Goal: Information Seeking & Learning: Check status

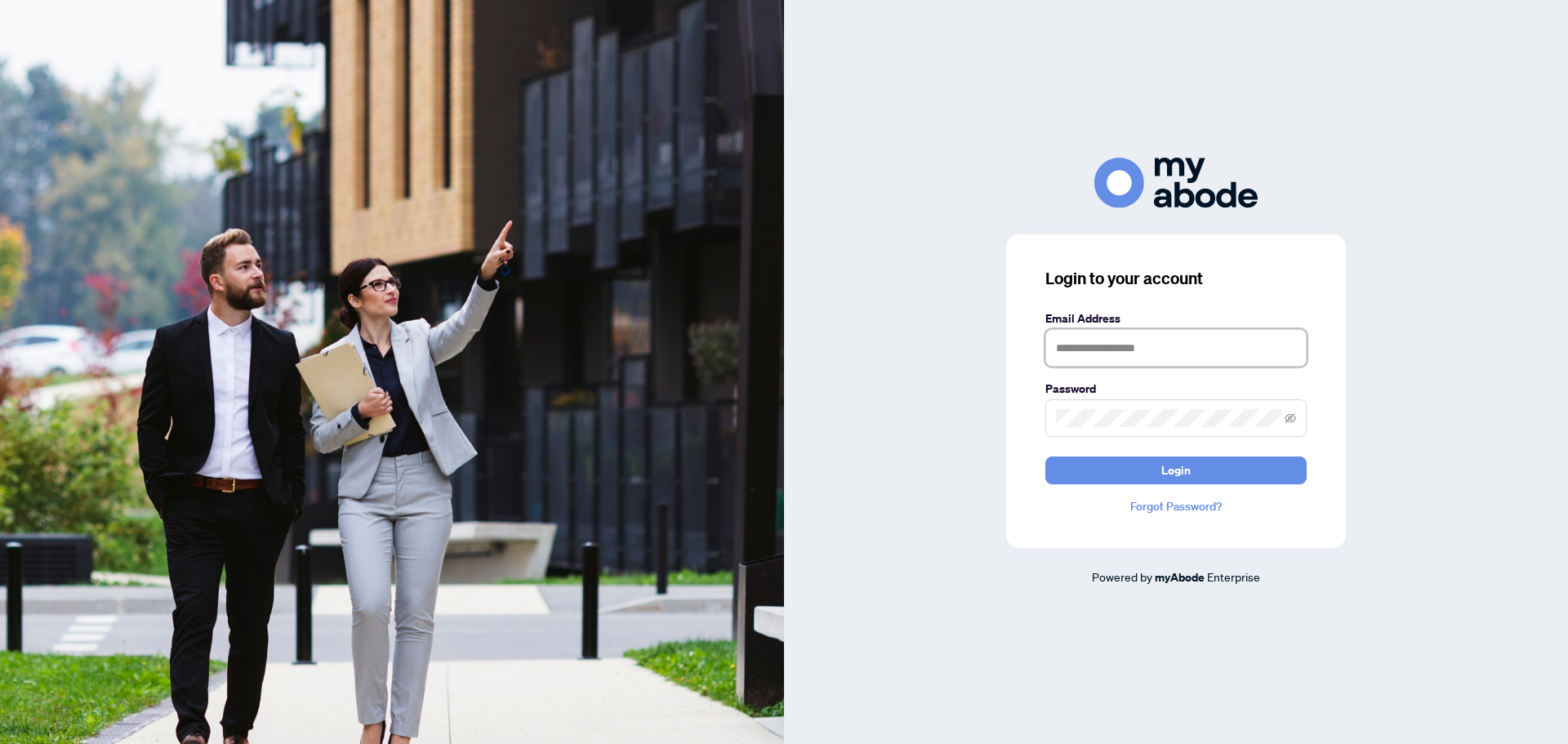
click at [1152, 355] on input "text" at bounding box center [1175, 348] width 261 height 38
type input "**********"
click at [1045, 457] on button "Login" at bounding box center [1175, 471] width 261 height 28
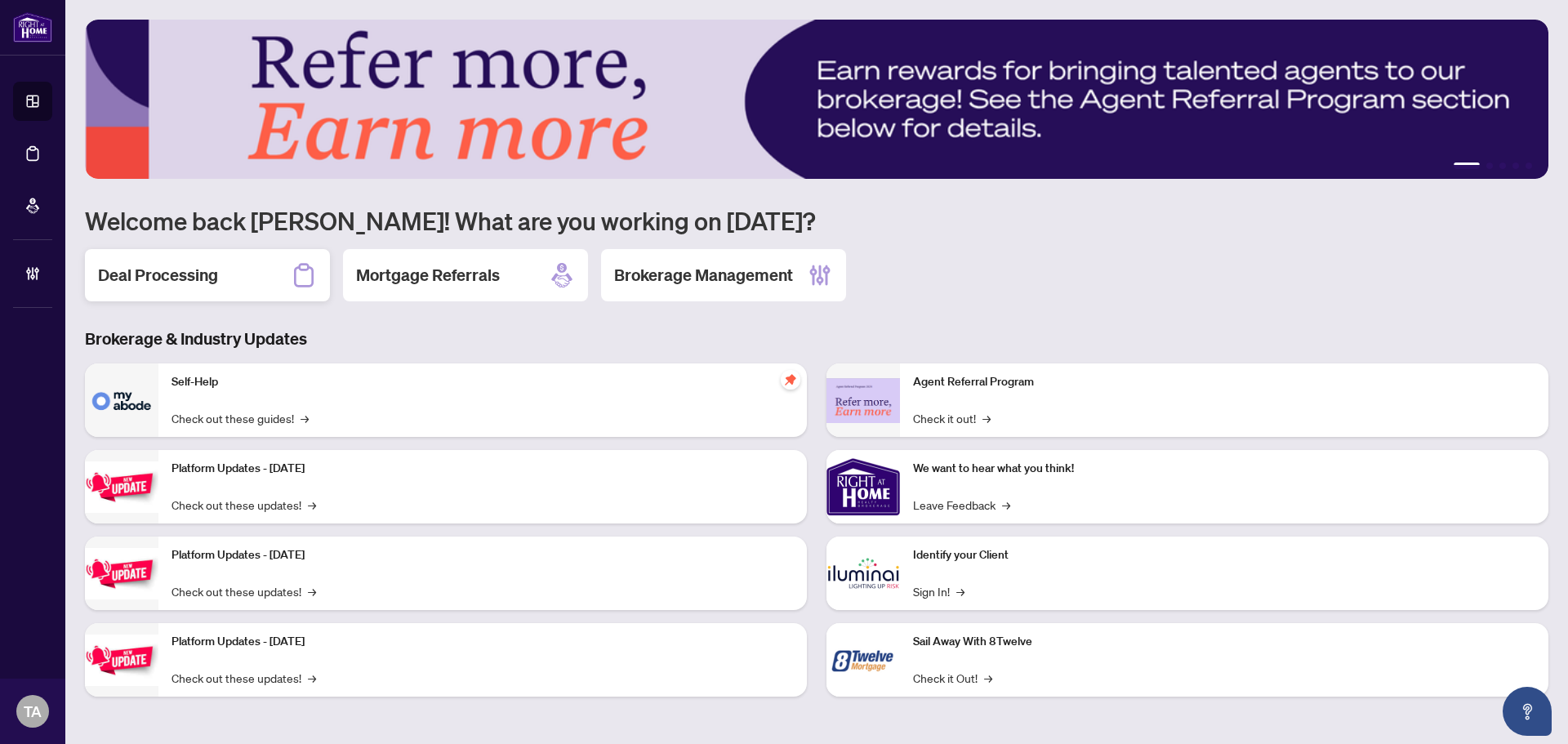
click at [231, 271] on div "Deal Processing" at bounding box center [207, 275] width 245 height 52
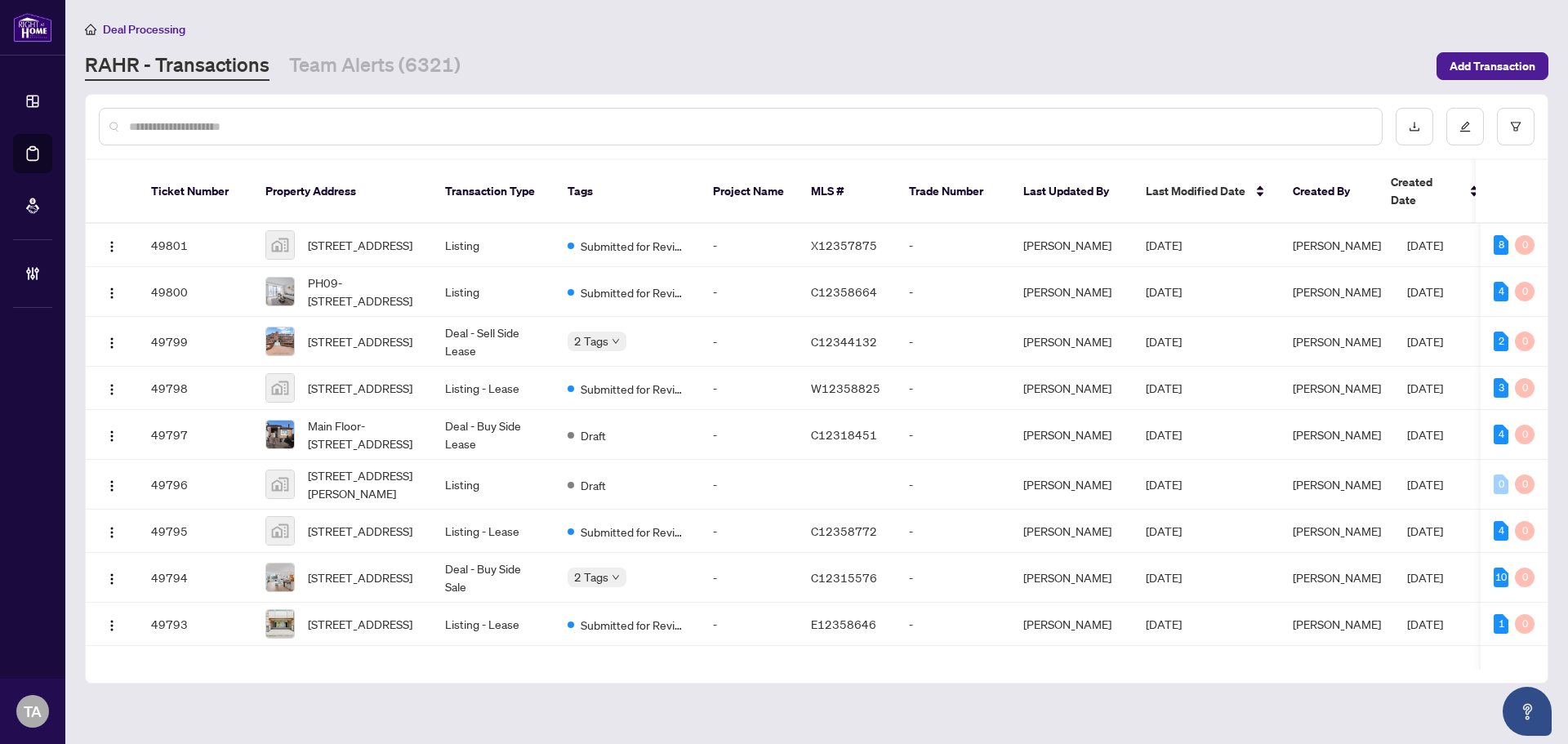
click at [633, 134] on input "text" at bounding box center [749, 127] width 1240 height 18
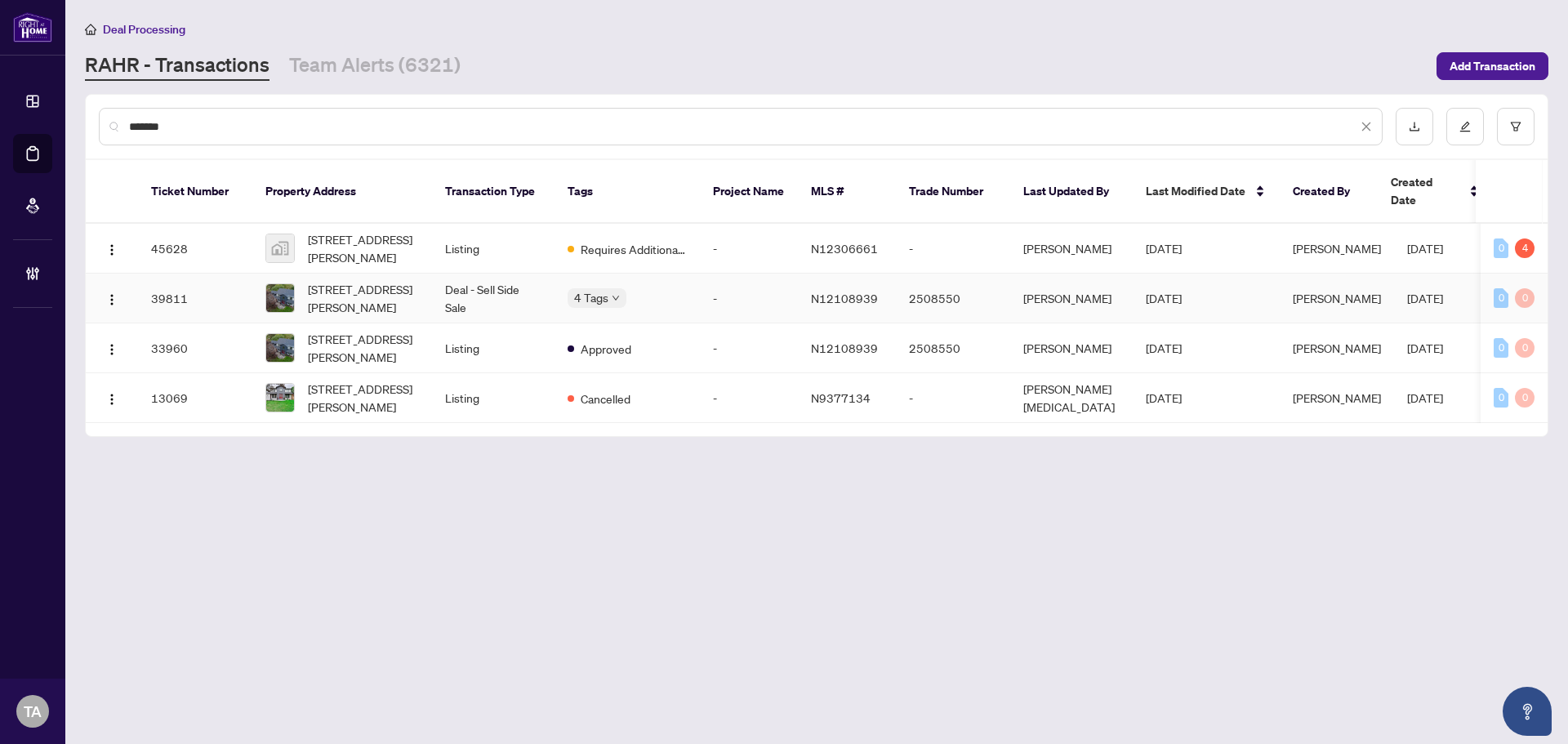
type input "*******"
click at [958, 275] on td "2508550" at bounding box center [953, 298] width 114 height 50
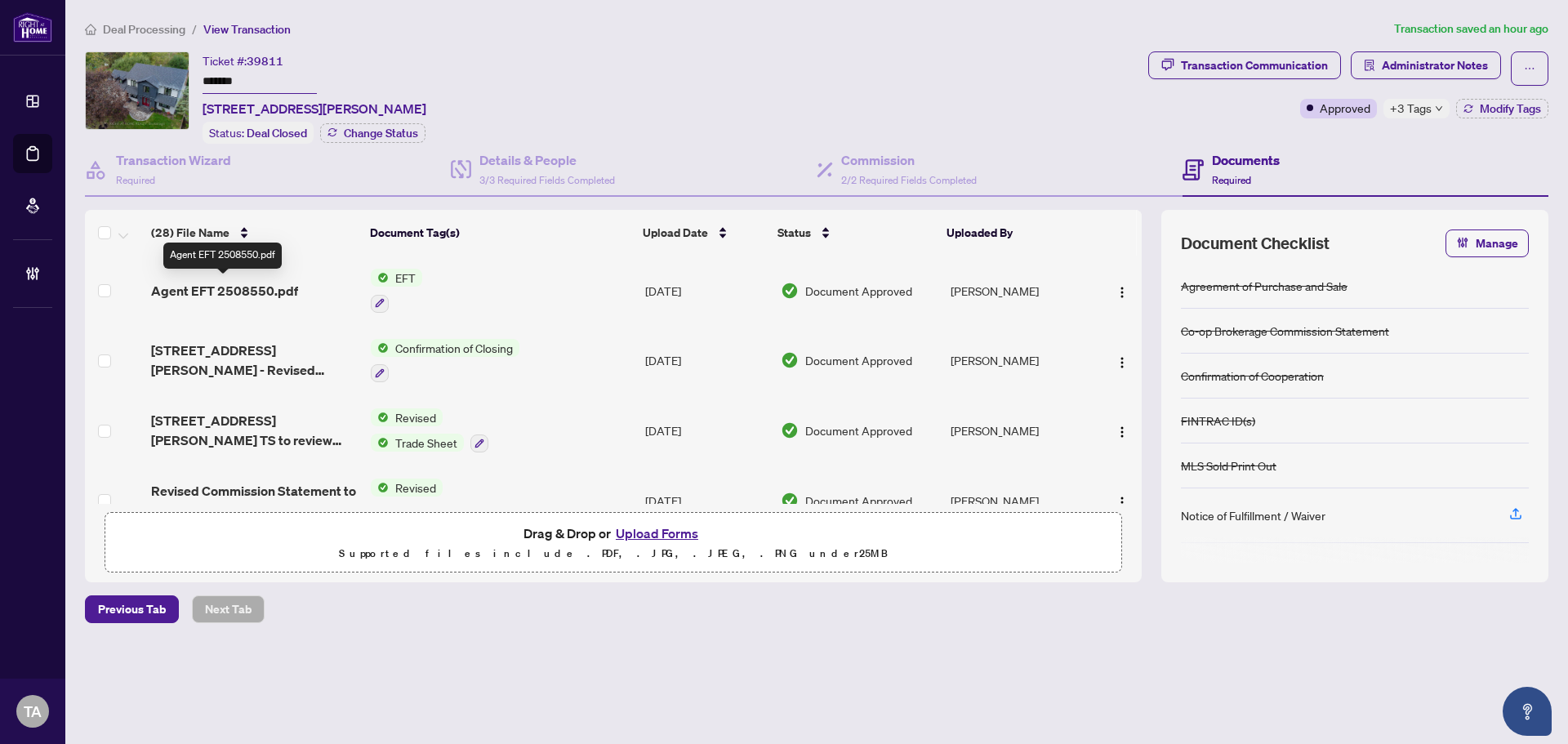
click at [169, 287] on span "Agent EFT 2508550.pdf" at bounding box center [225, 291] width 147 height 19
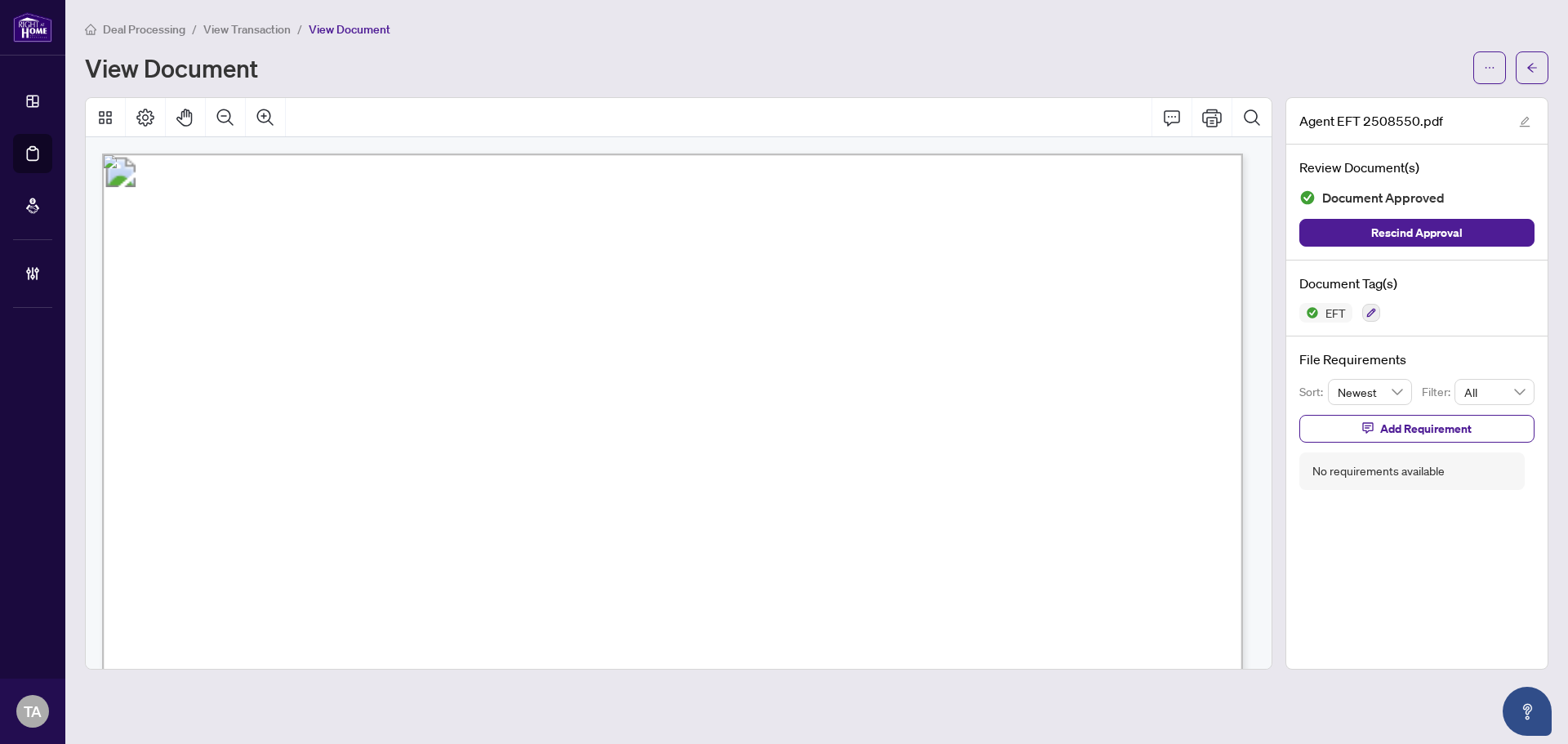
drag, startPoint x: 1133, startPoint y: 255, endPoint x: 1002, endPoint y: 257, distance: 131.0
click at [1002, 257] on span "Date:[DATE]" at bounding box center [1005, 253] width 92 height 17
click at [1535, 73] on icon "arrow-left" at bounding box center [1532, 67] width 11 height 11
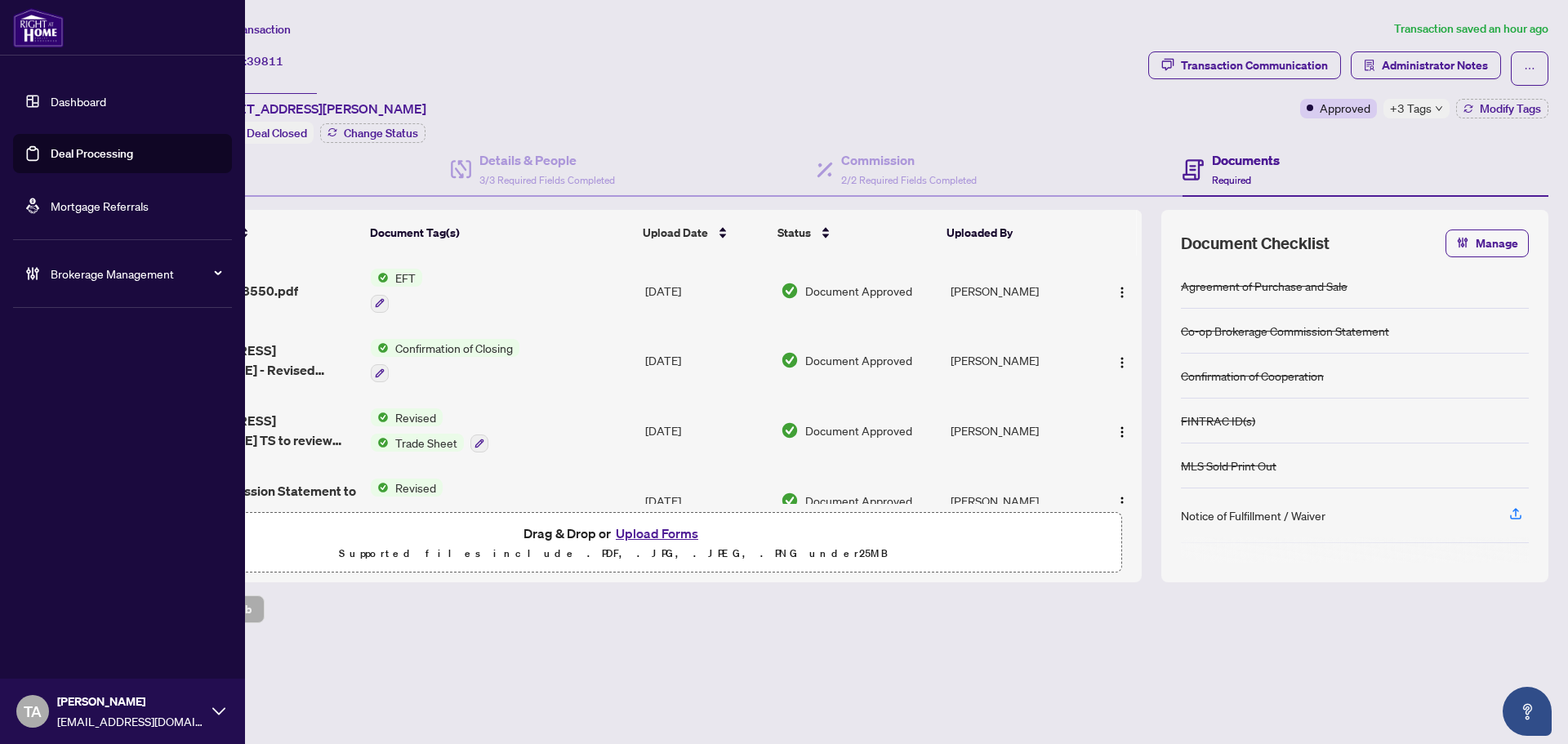
click at [59, 158] on link "Deal Processing" at bounding box center [92, 153] width 83 height 15
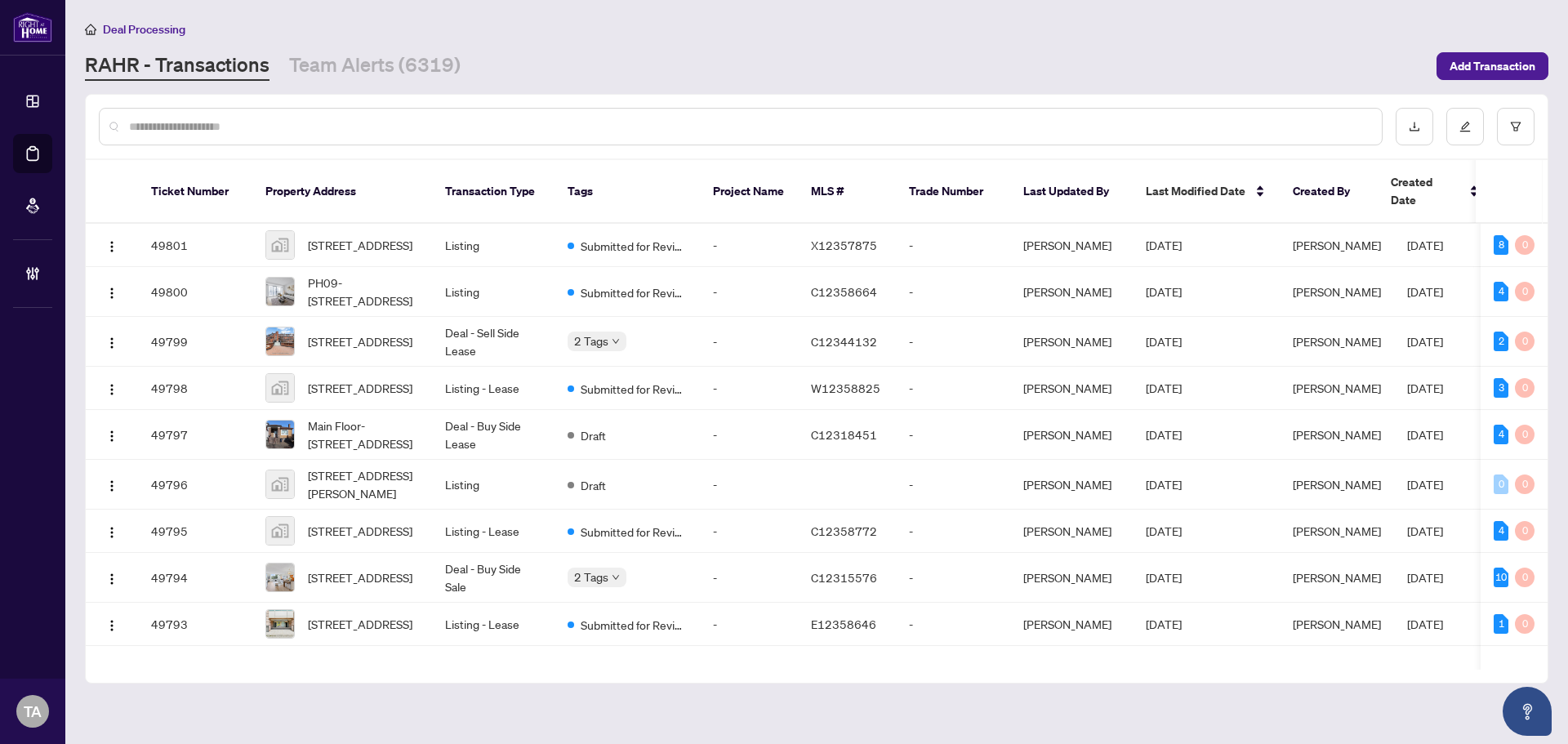
click at [334, 120] on input "text" at bounding box center [749, 127] width 1240 height 18
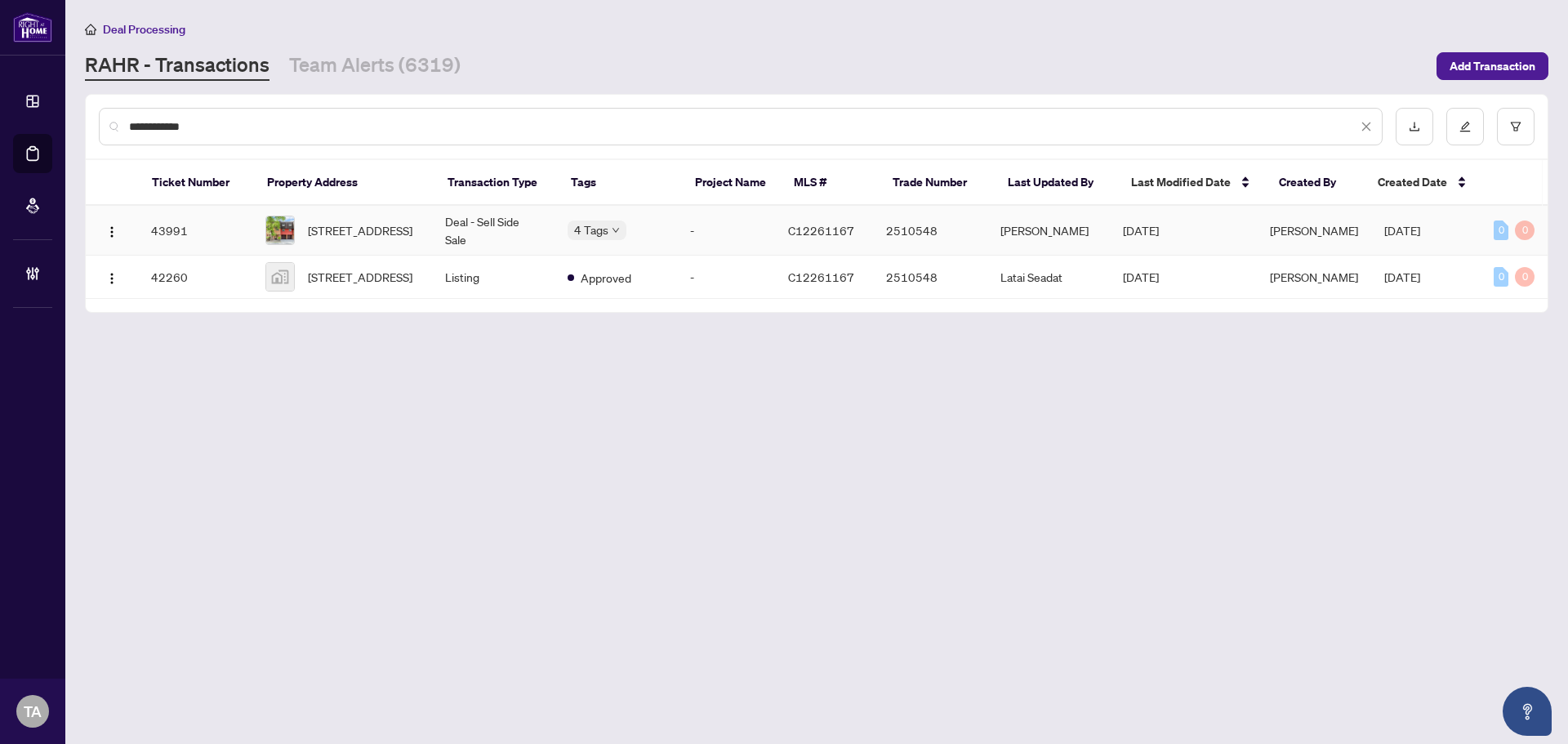
type input "**********"
click at [1052, 225] on td "[PERSON_NAME]" at bounding box center [1048, 231] width 122 height 50
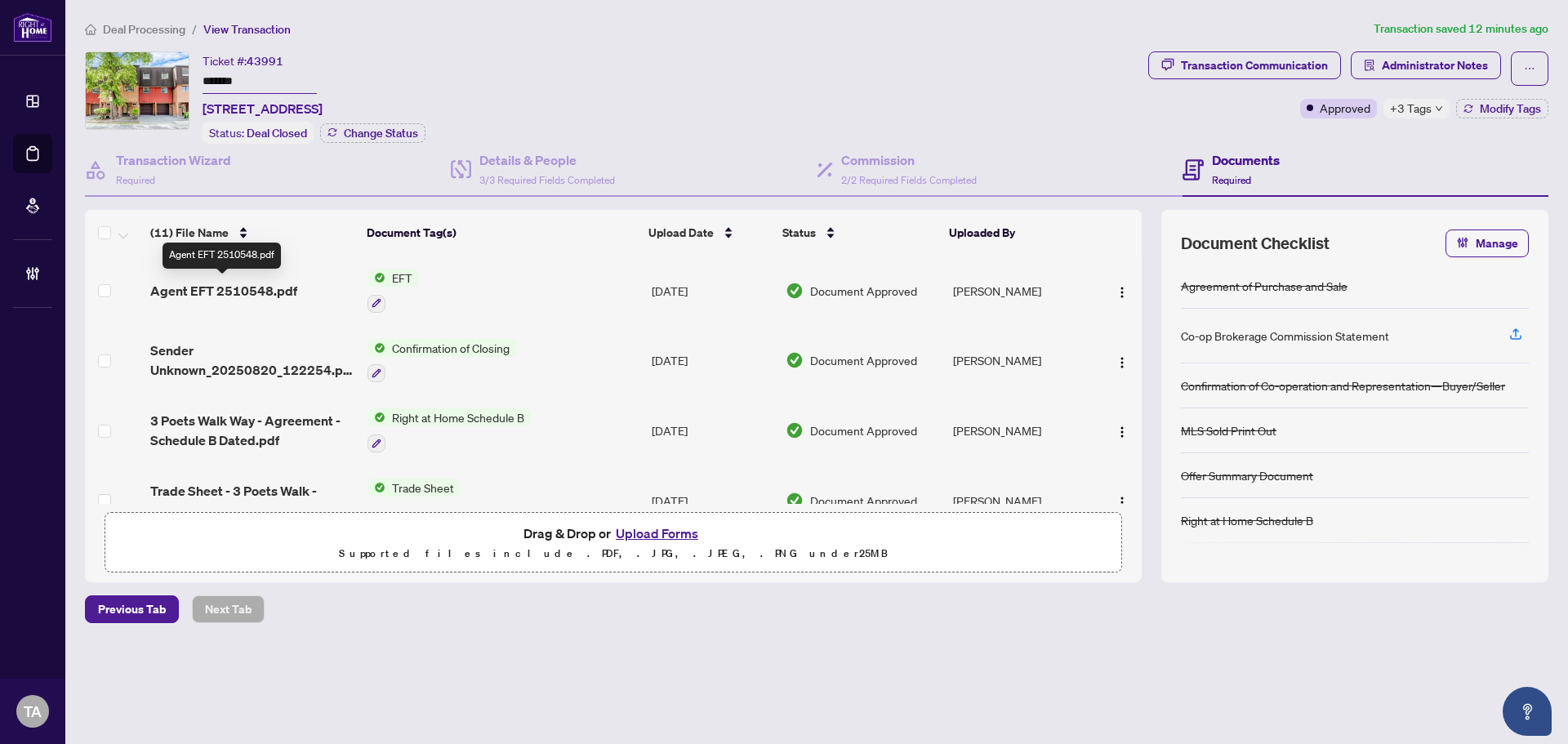
click at [281, 284] on span "Agent EFT 2510548.pdf" at bounding box center [224, 291] width 147 height 19
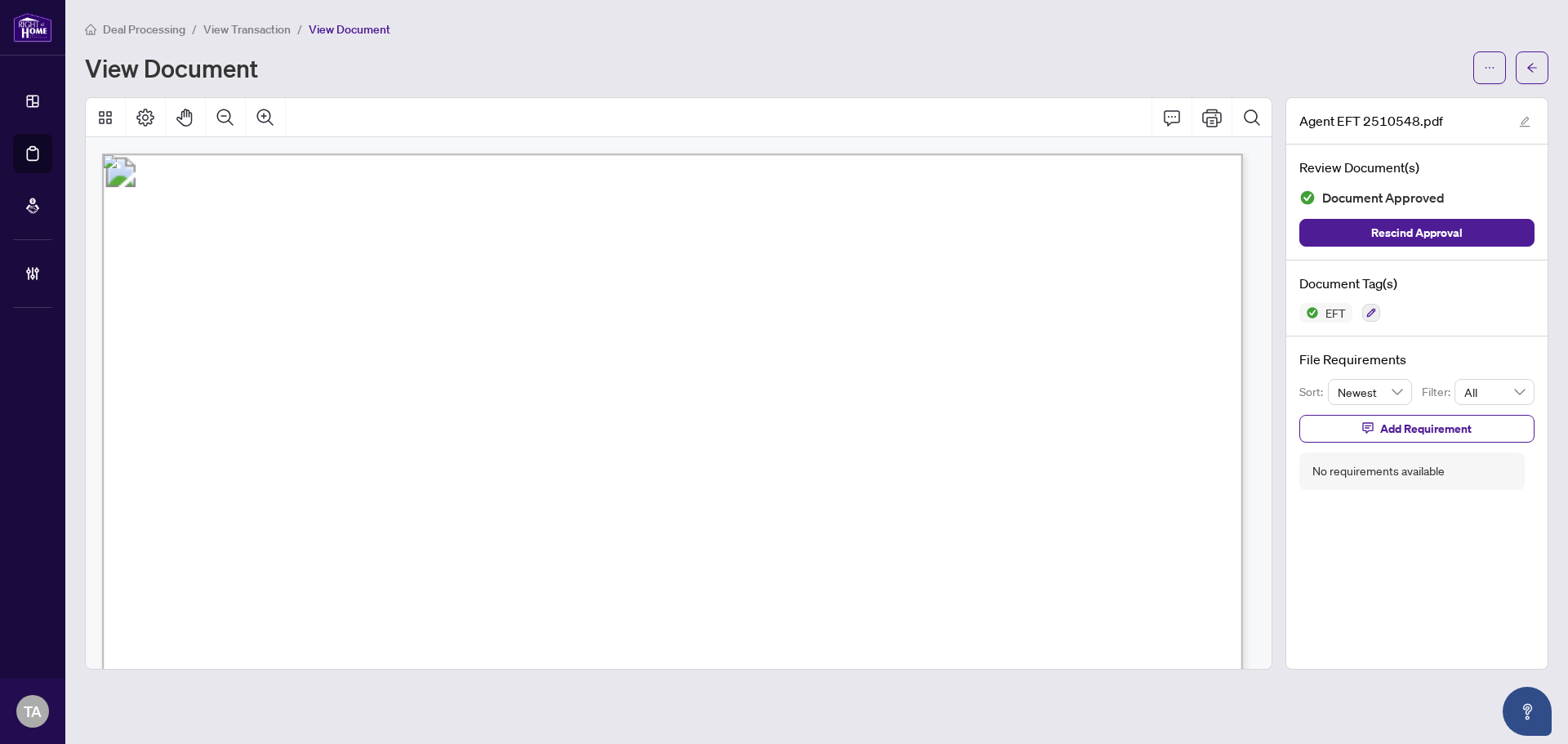
drag, startPoint x: 1123, startPoint y: 252, endPoint x: 979, endPoint y: 249, distance: 144.0
click at [979, 249] on span "Date:[DATE]" at bounding box center [1005, 253] width 92 height 17
click at [1529, 73] on icon "arrow-left" at bounding box center [1532, 67] width 11 height 11
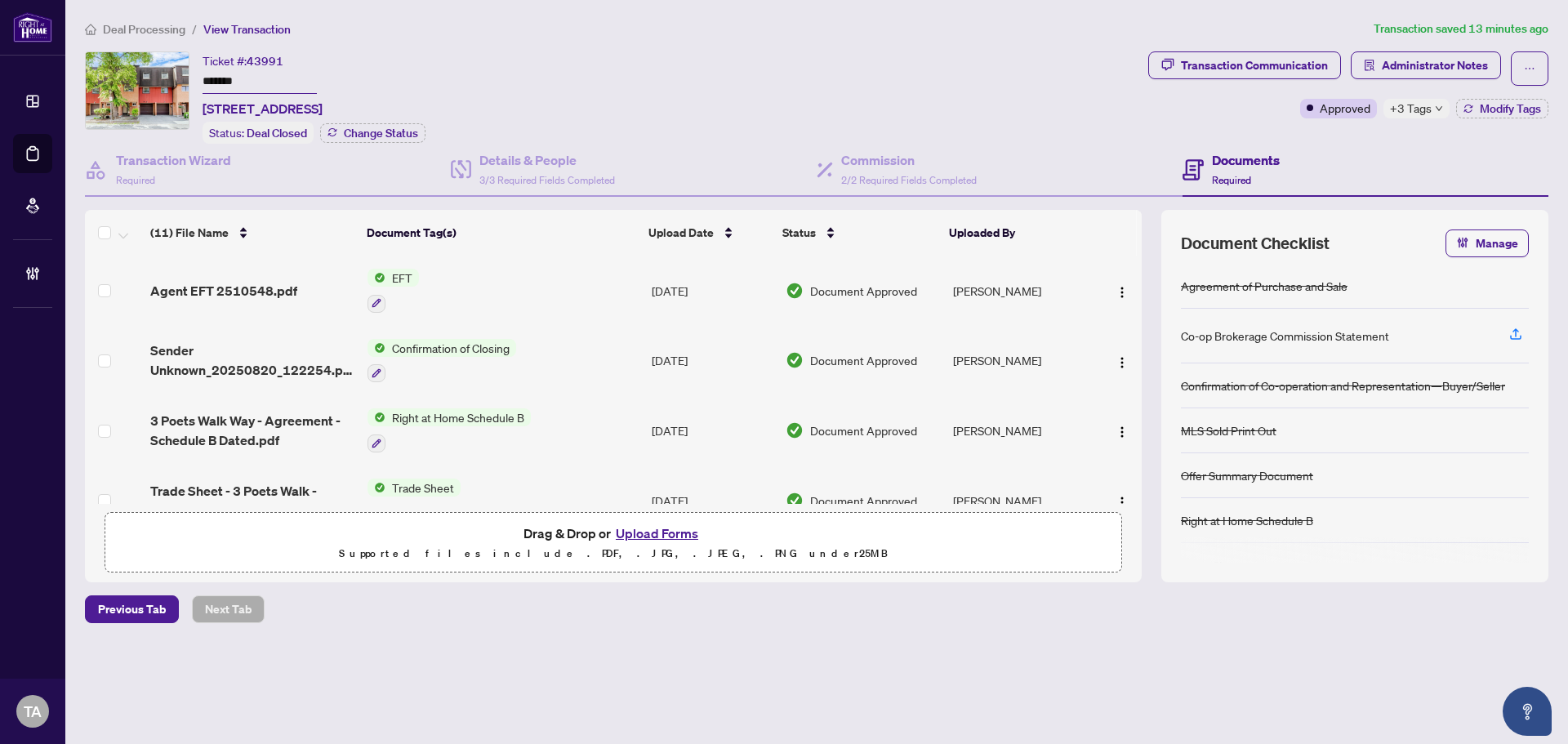
drag, startPoint x: 249, startPoint y: 86, endPoint x: 202, endPoint y: 80, distance: 47.4
click at [202, 80] on input "*******" at bounding box center [260, 82] width 114 height 24
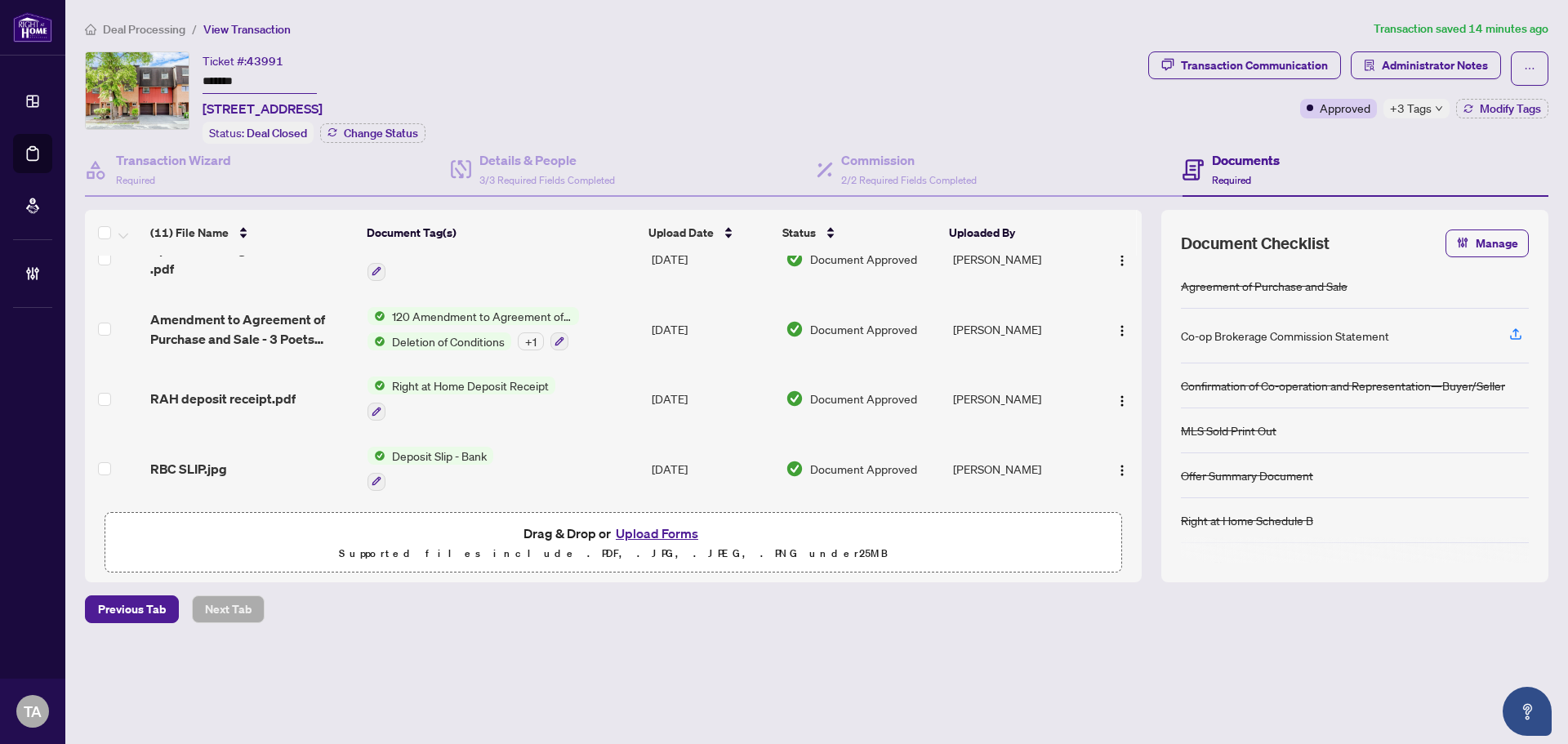
scroll to position [524, 0]
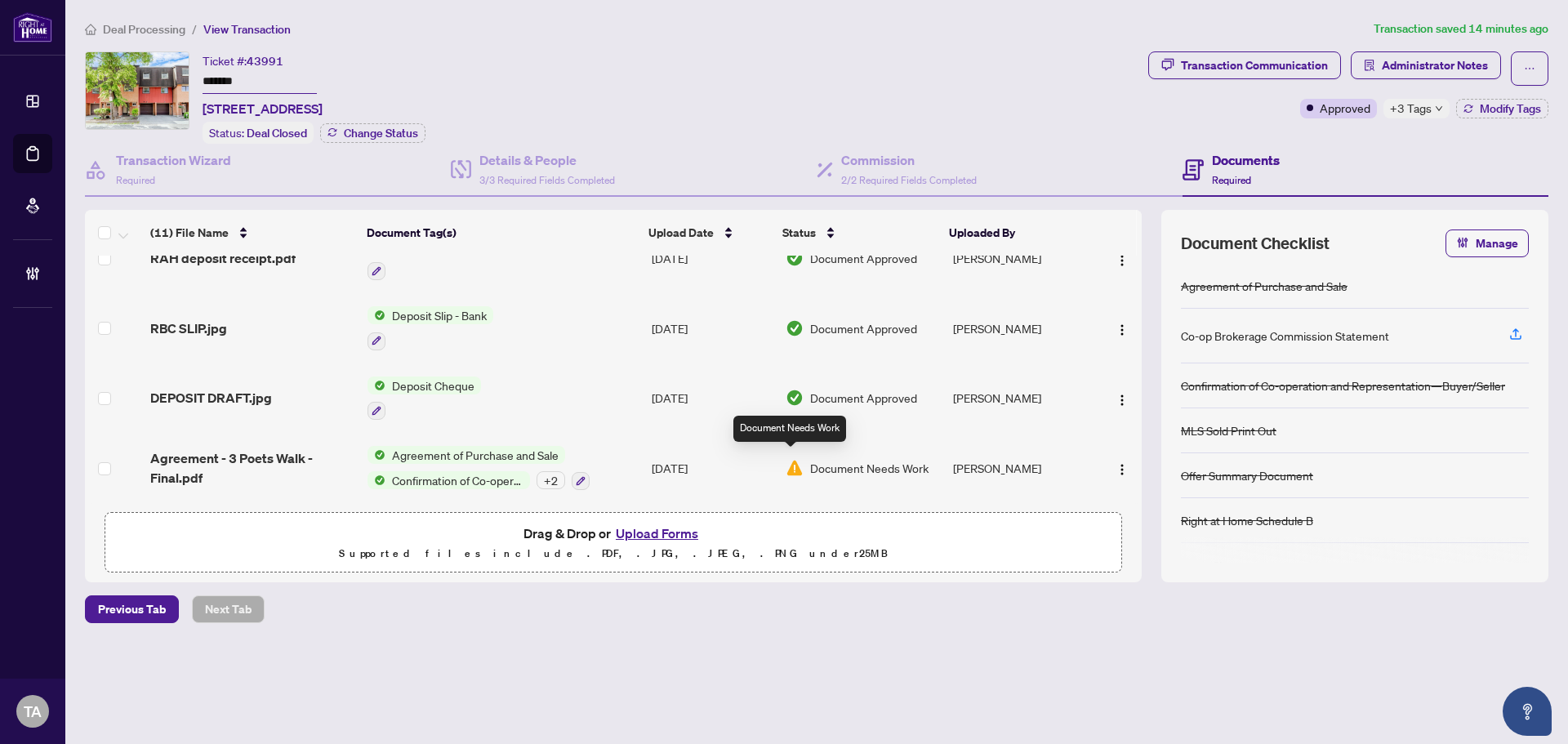
click at [798, 460] on img at bounding box center [794, 468] width 18 height 18
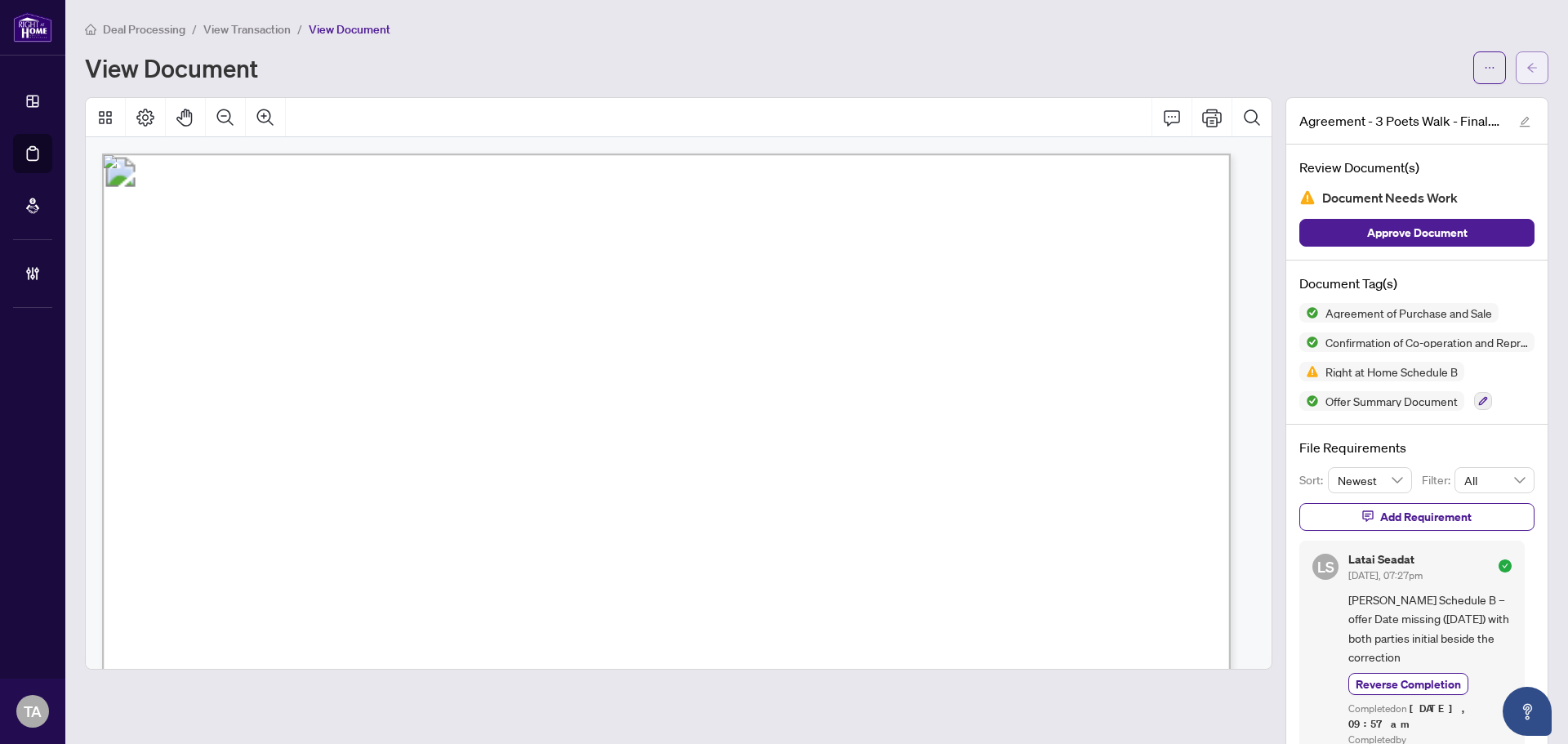
click at [1527, 63] on icon "arrow-left" at bounding box center [1532, 67] width 11 height 11
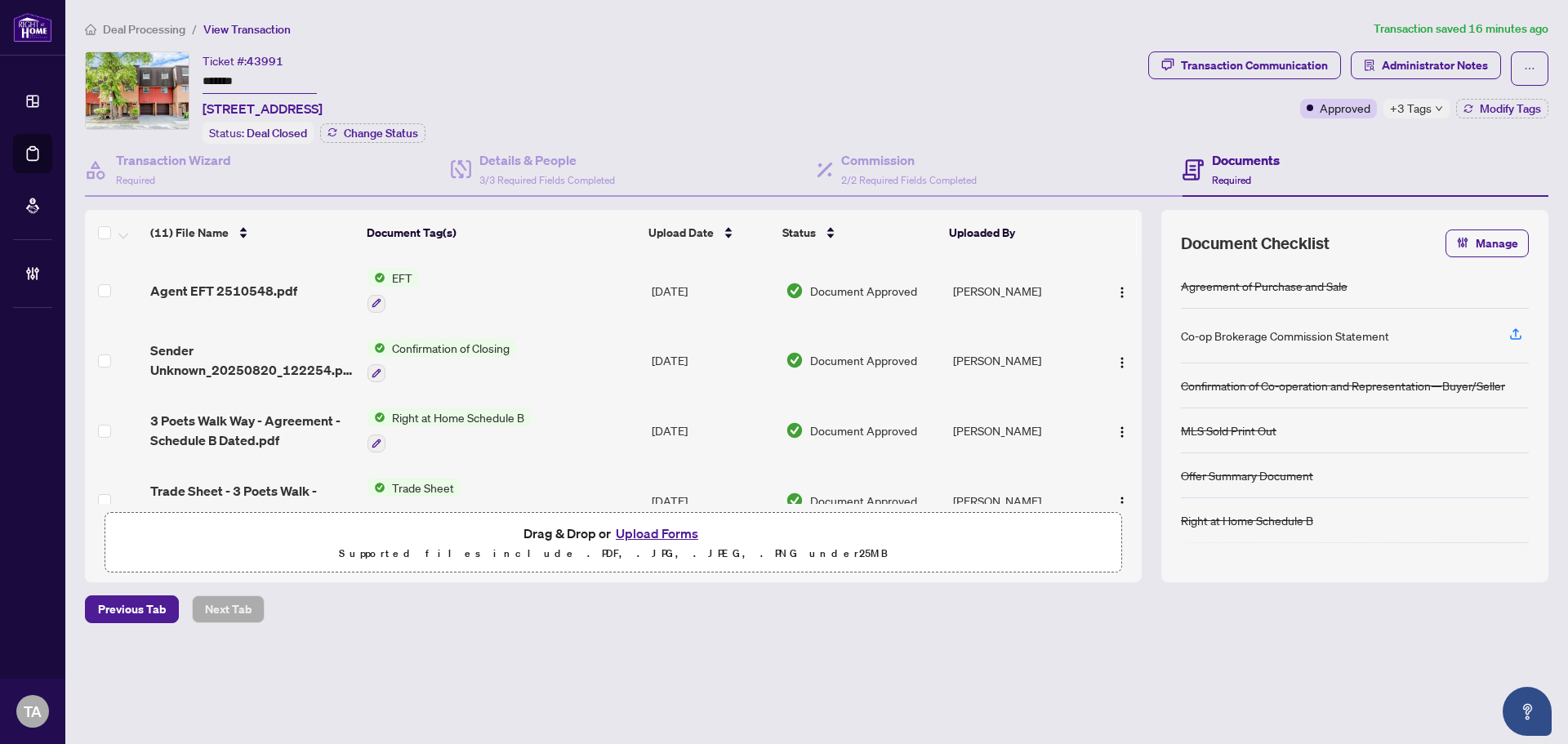
click at [416, 664] on div "Deal Processing / View Transaction Transaction saved 16 minutes ago Ticket #: 4…" at bounding box center [816, 350] width 1476 height 660
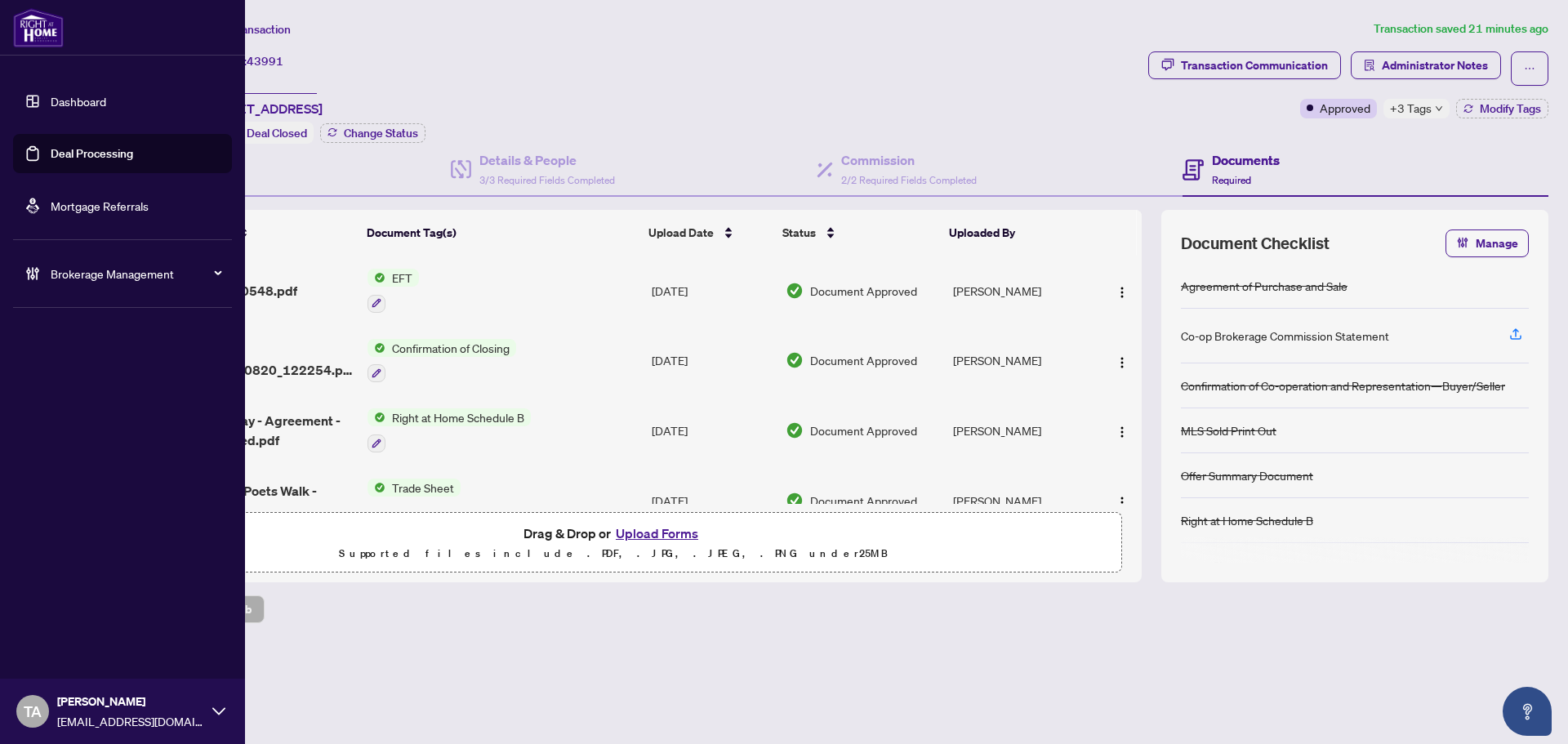
click at [82, 150] on link "Deal Processing" at bounding box center [92, 153] width 83 height 15
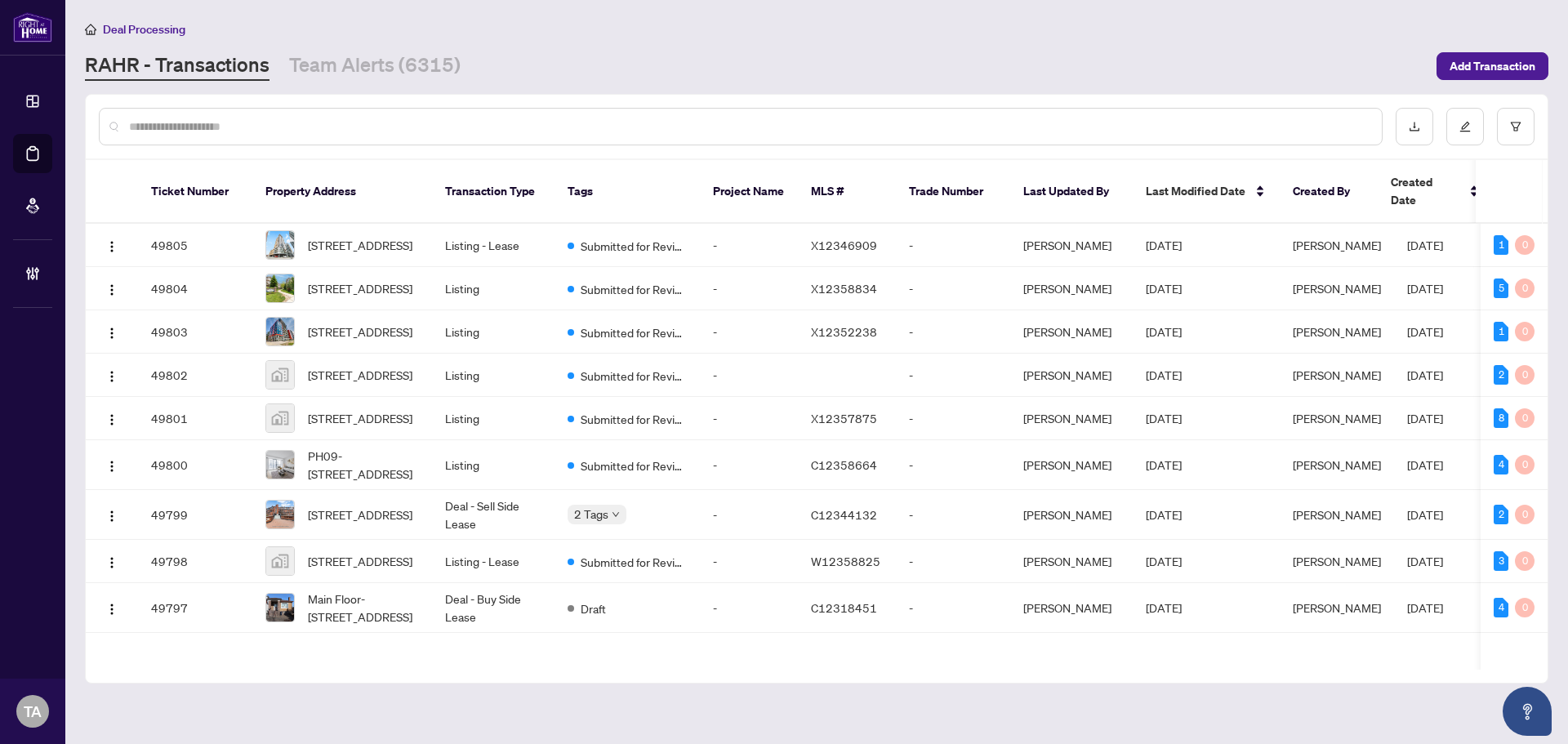
click at [379, 123] on input "text" at bounding box center [749, 127] width 1240 height 18
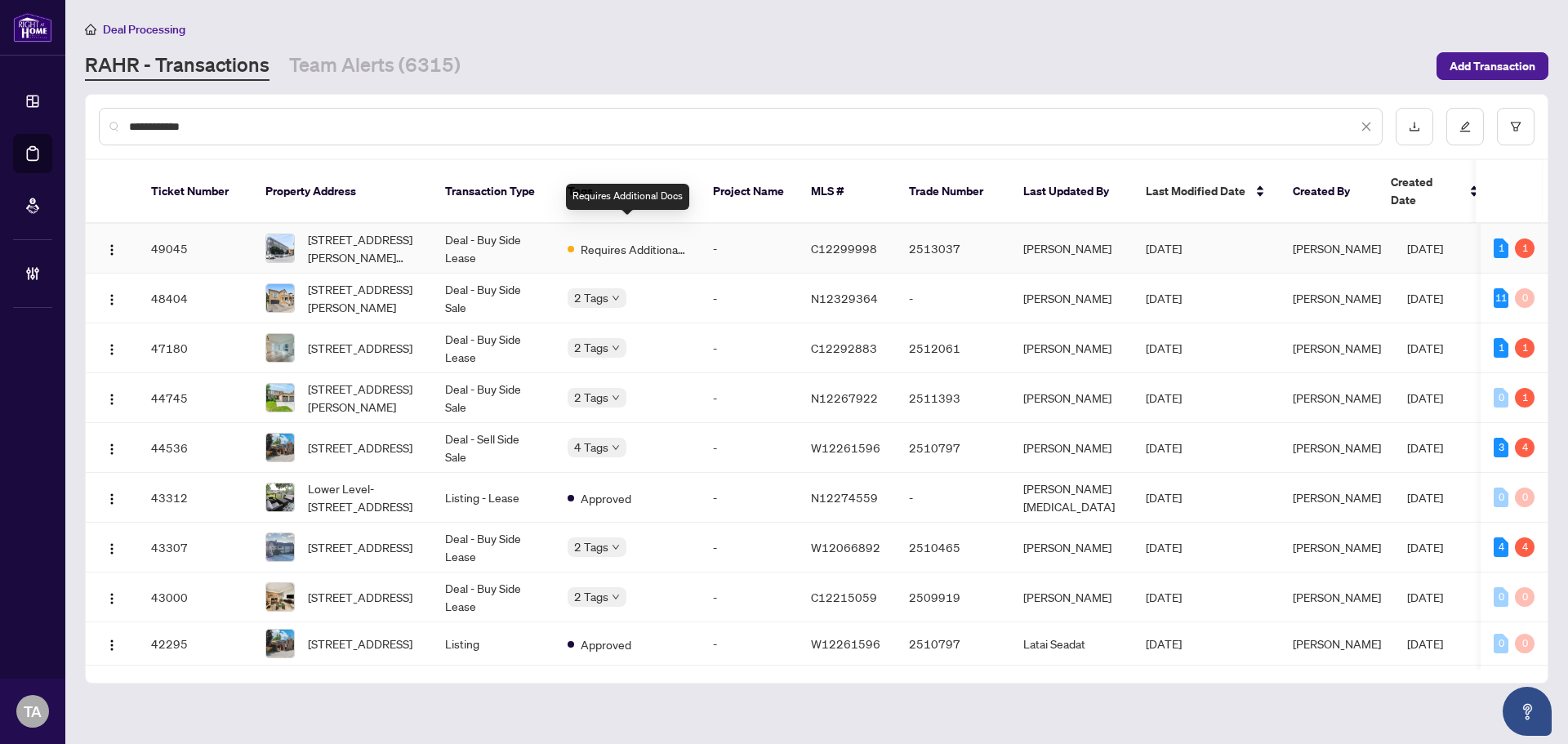
type input "**********"
click at [632, 240] on span "Requires Additional Docs" at bounding box center [634, 249] width 107 height 18
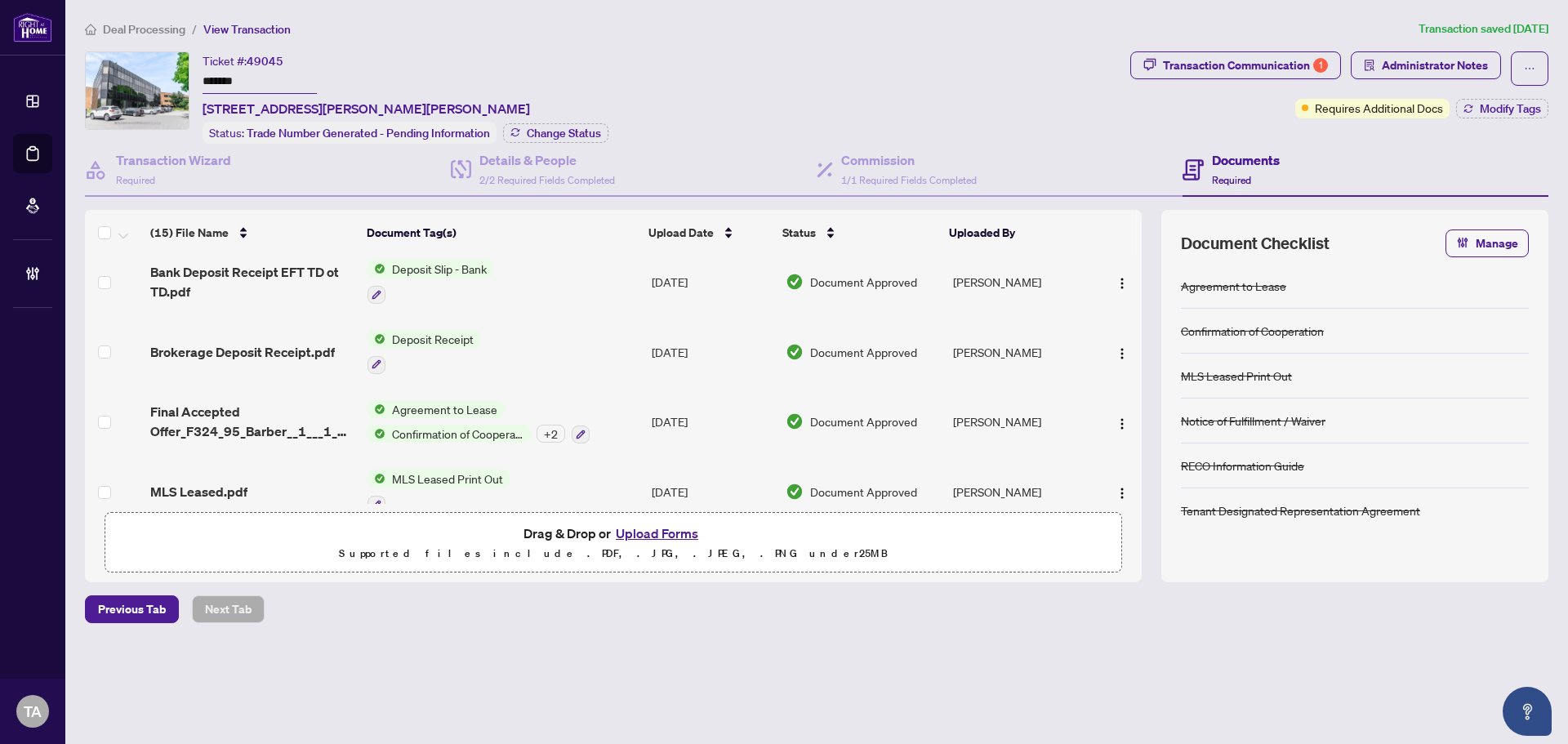
scroll to position [571, 0]
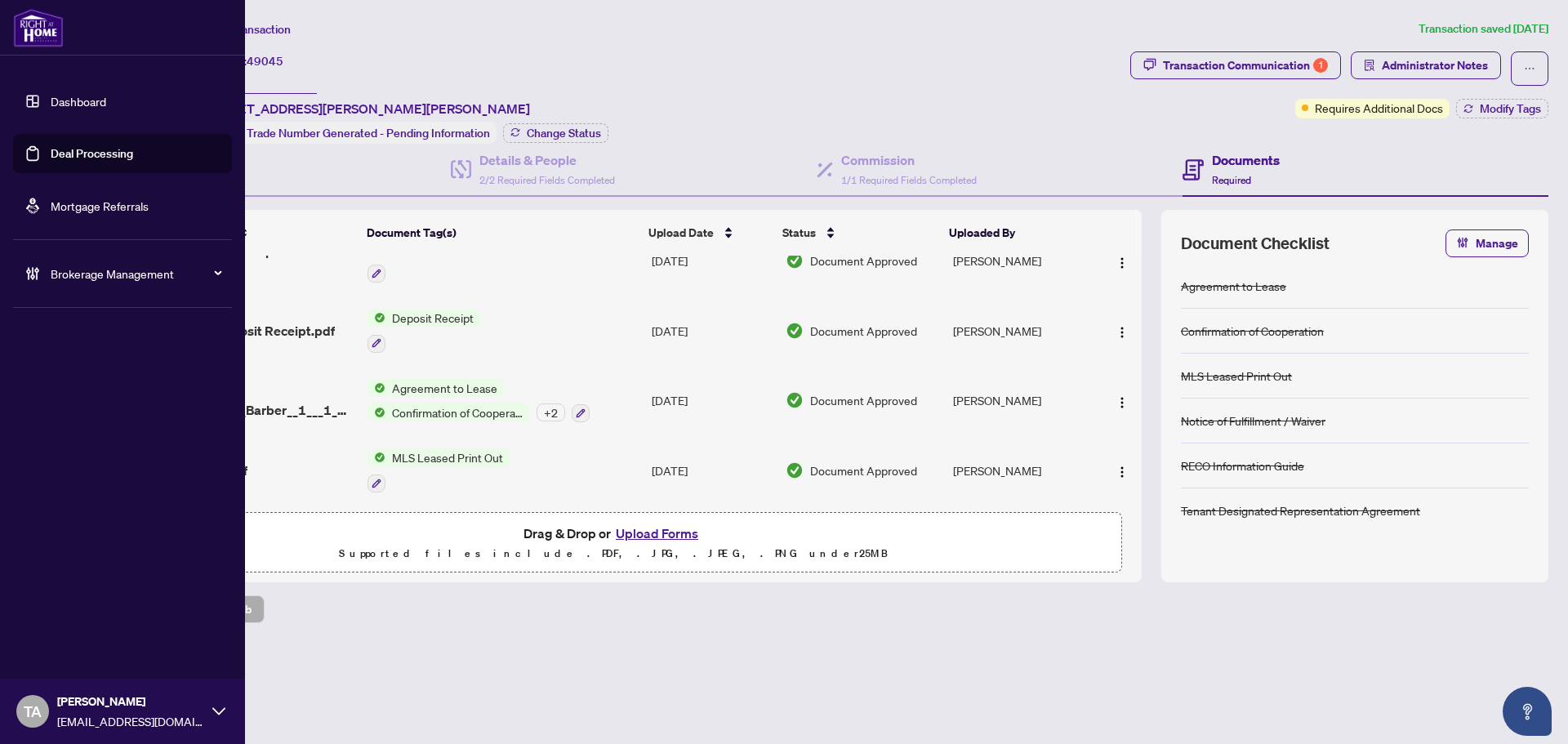
click at [51, 146] on link "Deal Processing" at bounding box center [92, 153] width 83 height 15
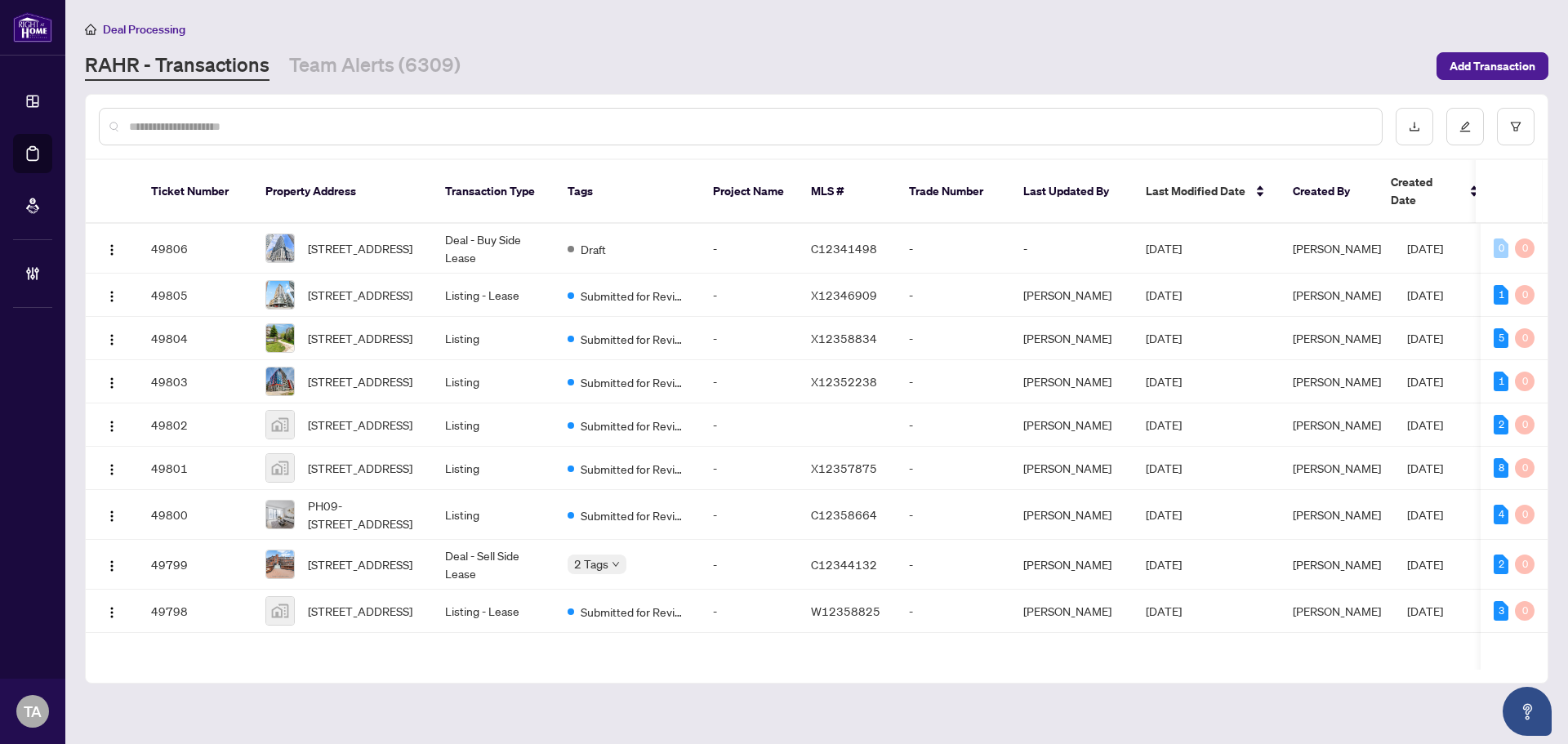
click at [770, 122] on input "text" at bounding box center [749, 127] width 1240 height 18
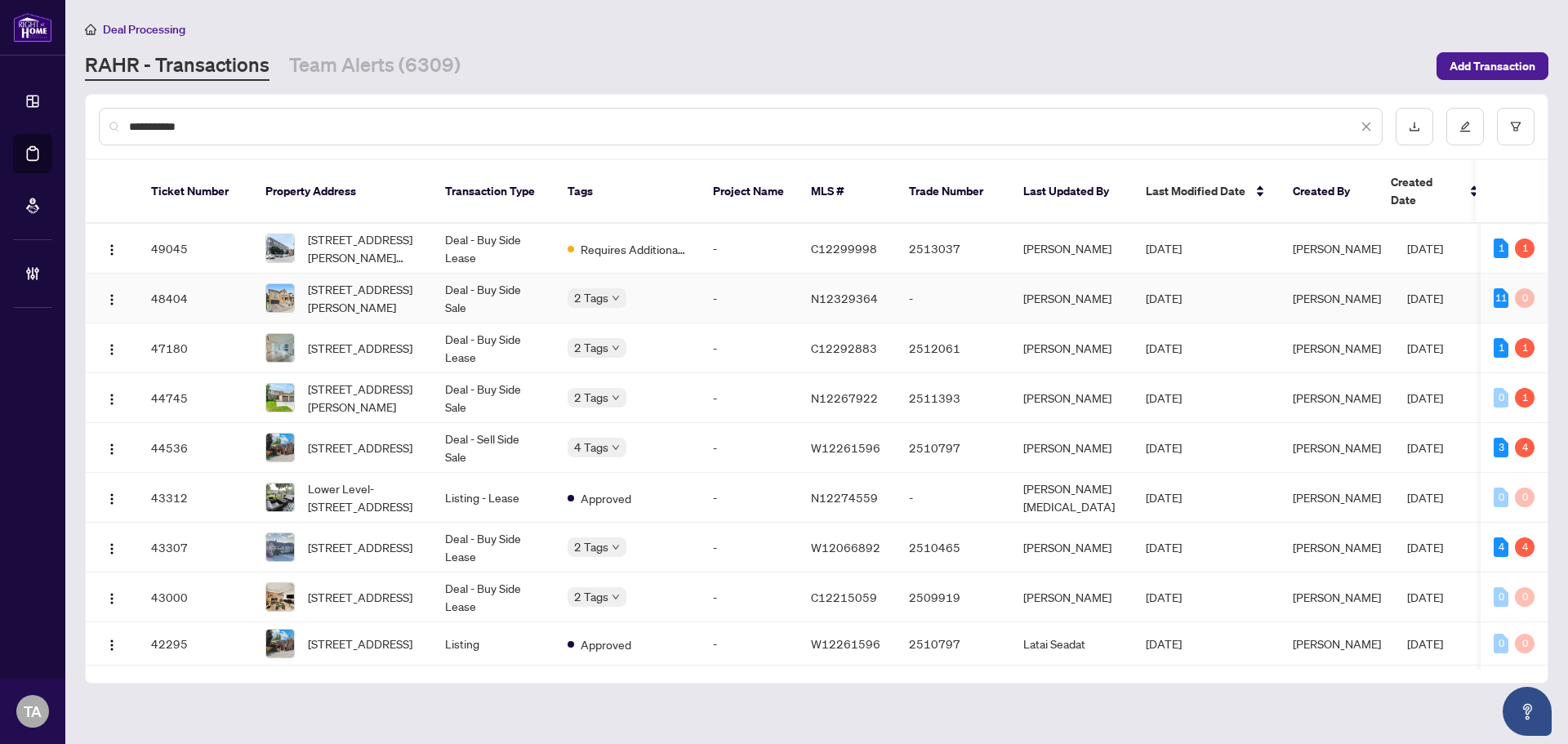
type input "**********"
click at [1182, 291] on span "[DATE]" at bounding box center [1163, 298] width 36 height 15
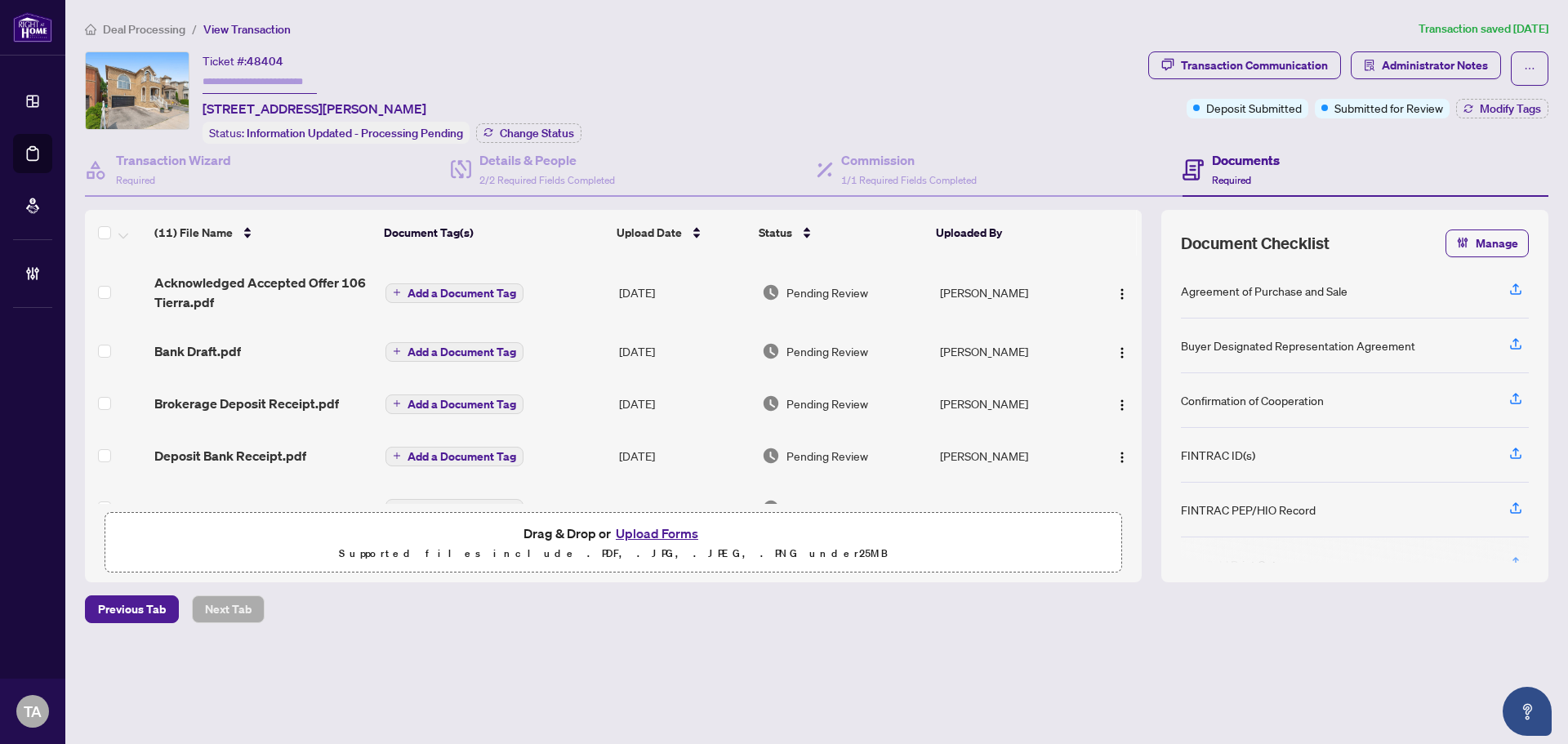
scroll to position [220, 0]
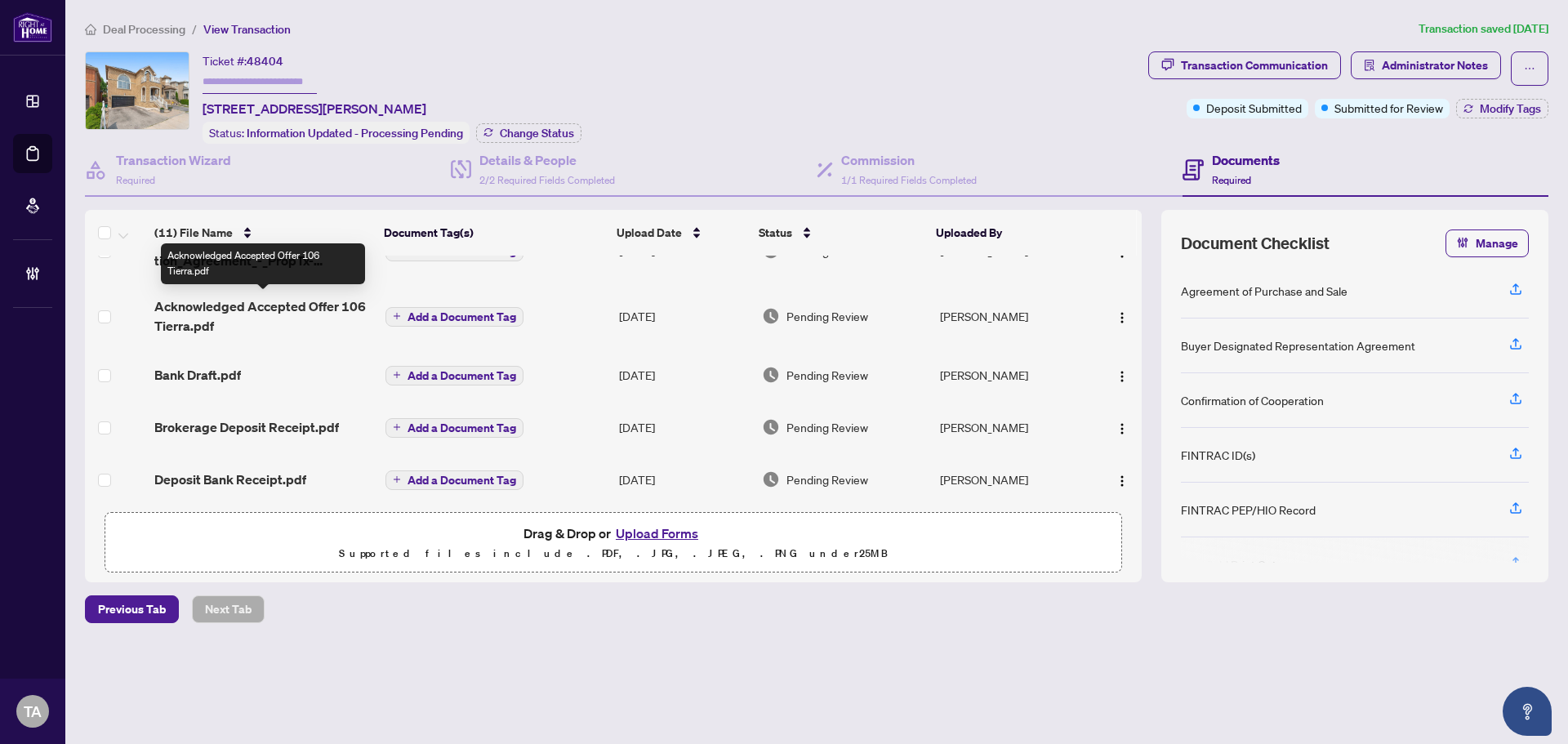
click at [301, 299] on span "Acknowledged Accepted Offer 106 Tierra.pdf" at bounding box center [263, 316] width 218 height 40
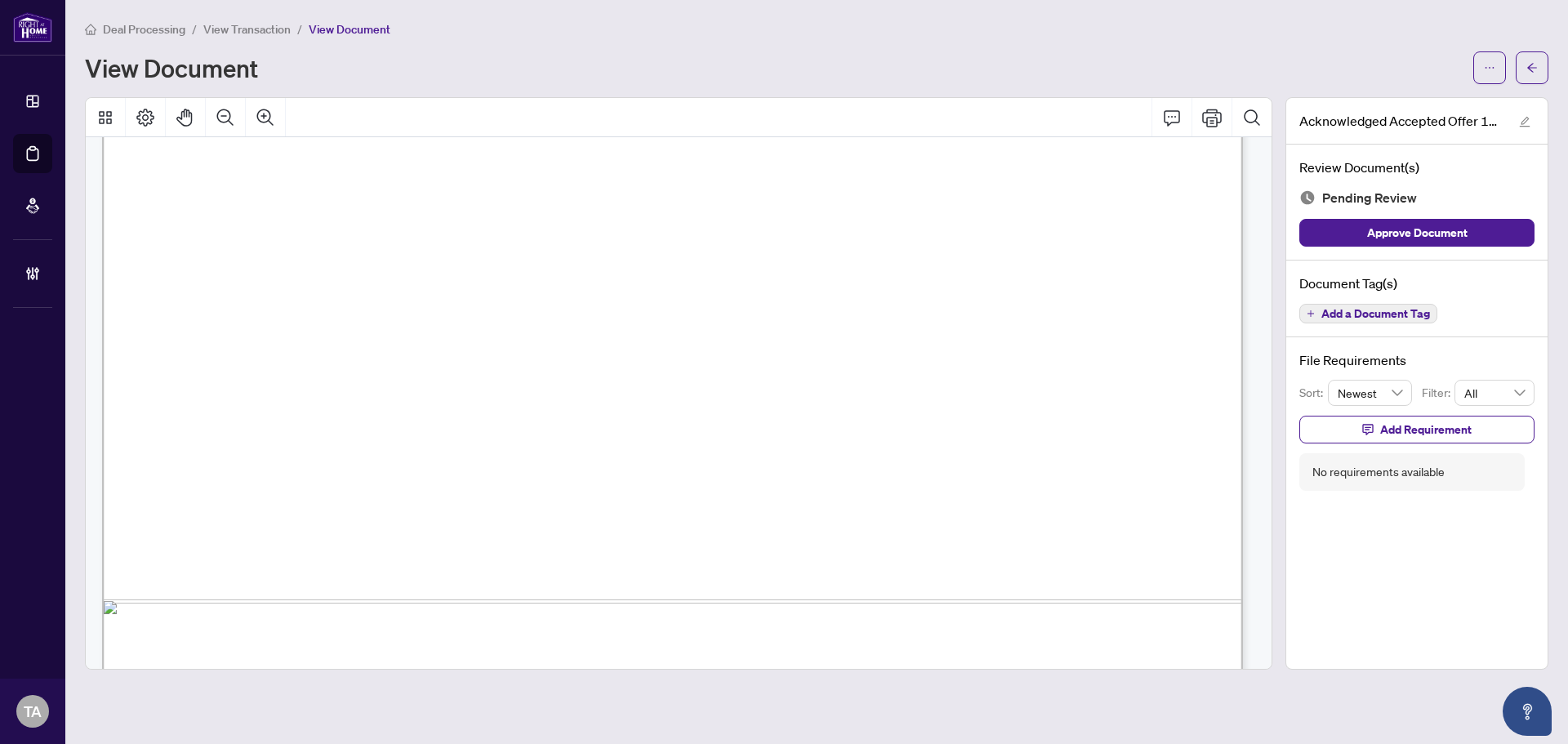
scroll to position [11434, 0]
drag, startPoint x: 820, startPoint y: 357, endPoint x: 877, endPoint y: 357, distance: 57.0
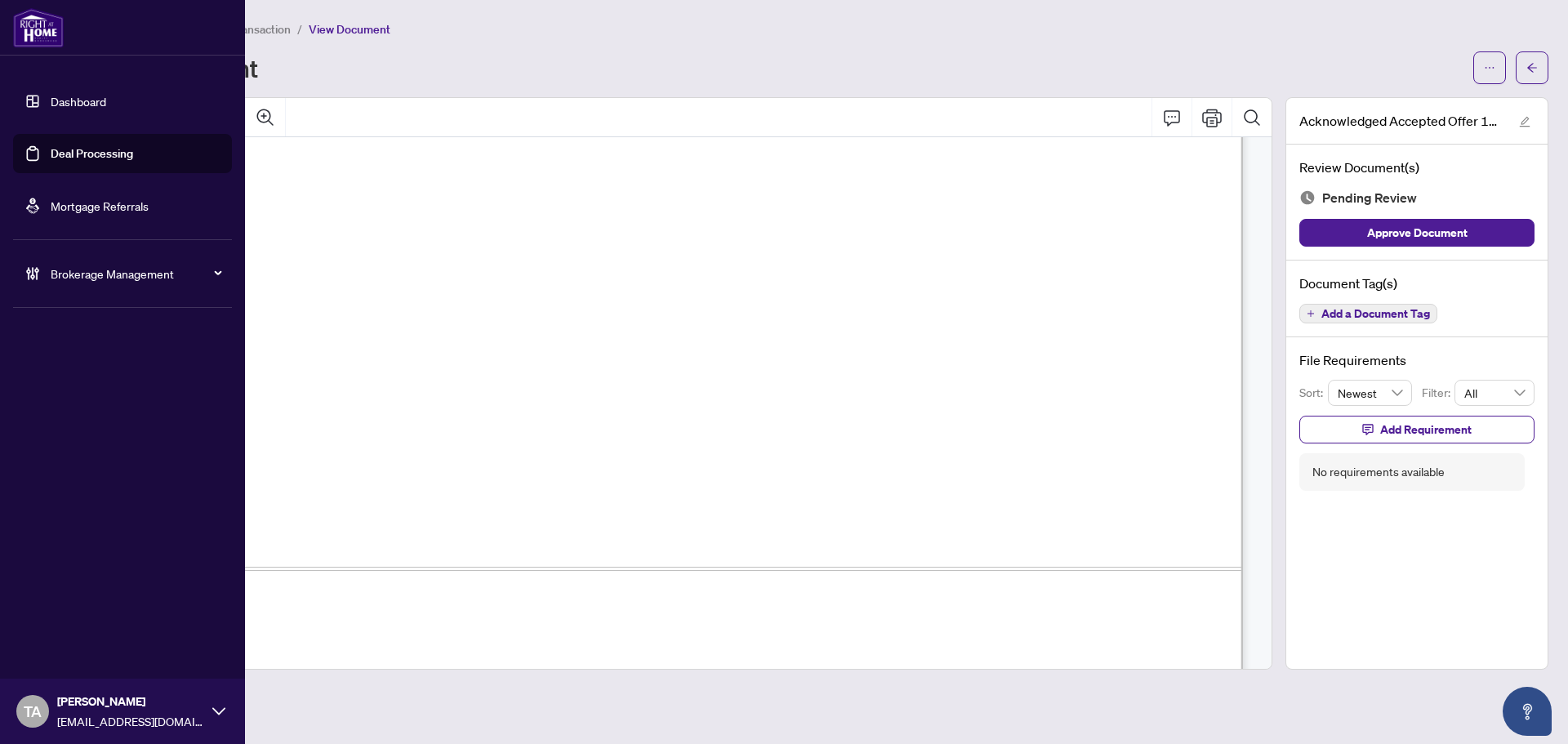
click at [55, 151] on link "Deal Processing" at bounding box center [92, 153] width 83 height 15
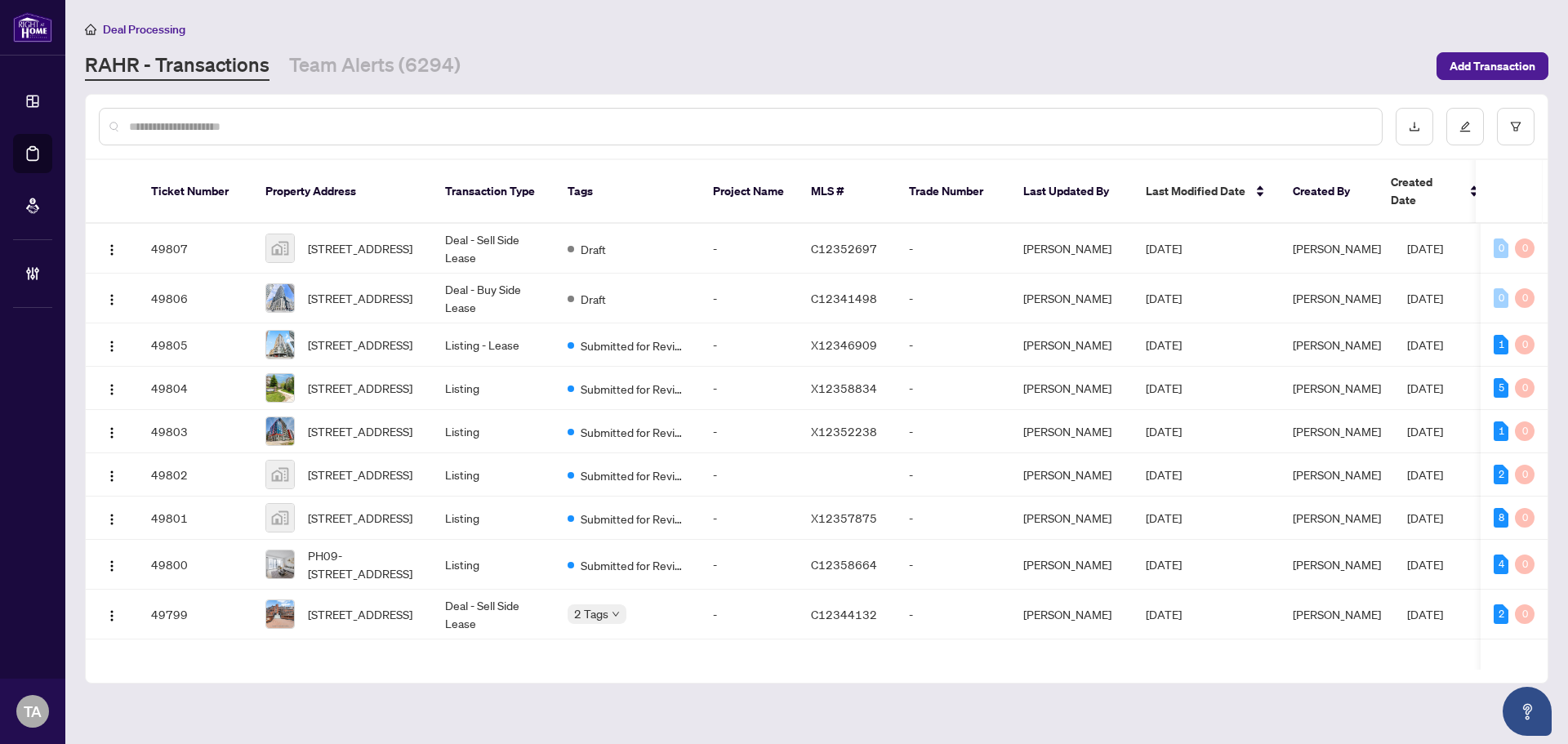
click at [578, 115] on div at bounding box center [740, 126] width 1284 height 38
click at [578, 121] on input "text" at bounding box center [749, 127] width 1240 height 18
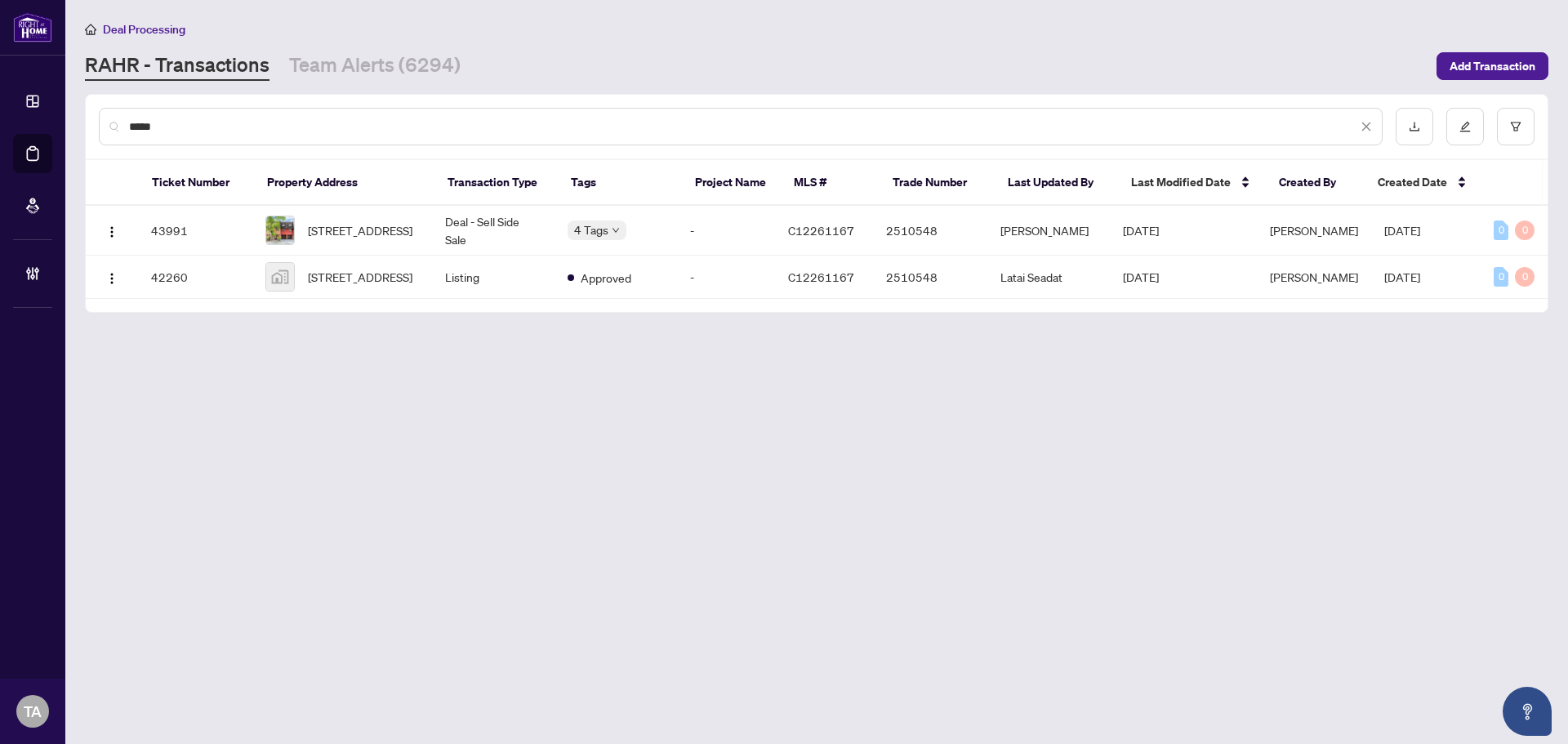
type input "*****"
drag, startPoint x: 651, startPoint y: 484, endPoint x: 69, endPoint y: 182, distance: 655.7
click at [589, 465] on main "Deal Processing [PERSON_NAME] - Transactions Team Alerts (6294) Add Transaction…" at bounding box center [816, 372] width 1503 height 744
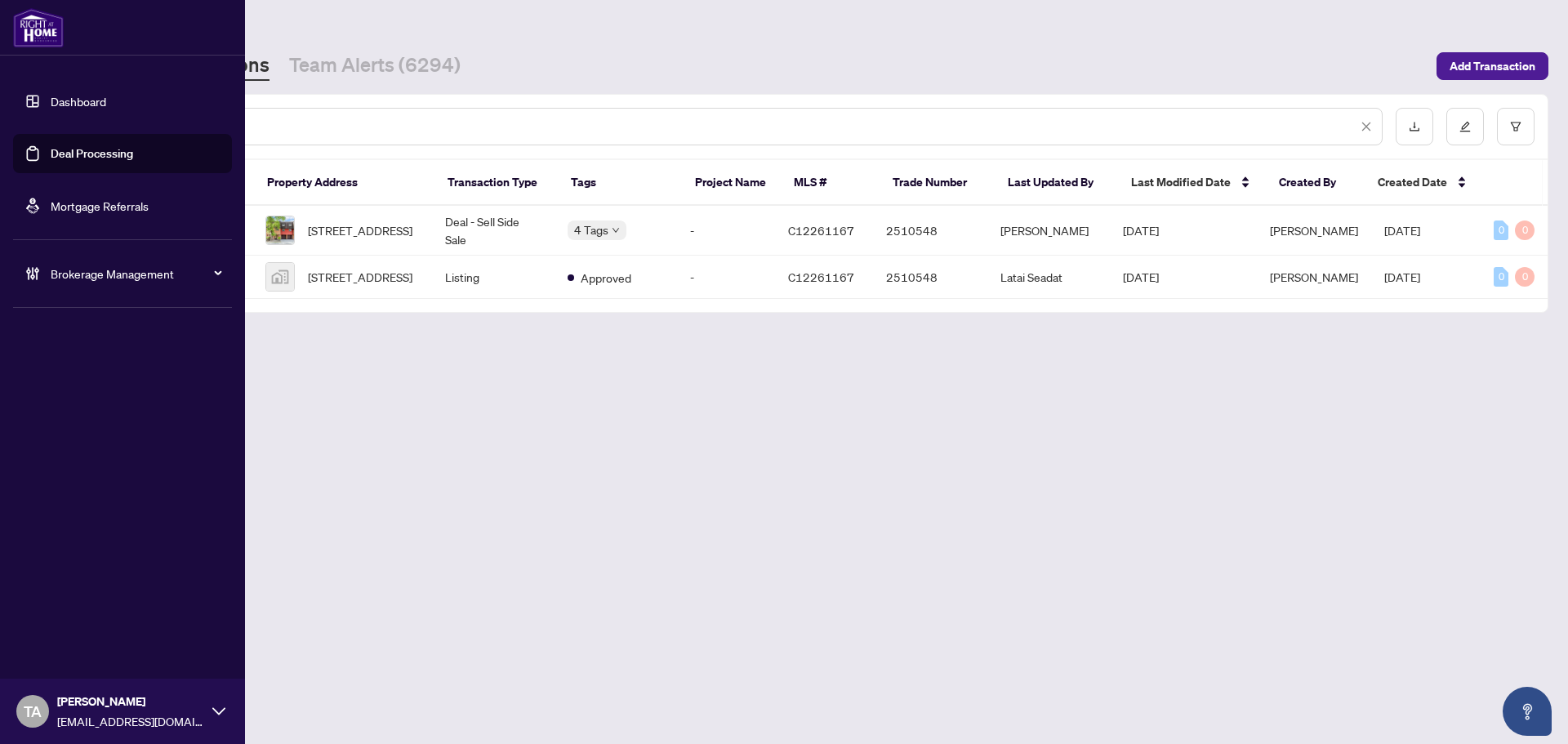
drag, startPoint x: 68, startPoint y: 154, endPoint x: 108, endPoint y: 144, distance: 41.2
click at [68, 153] on link "Deal Processing" at bounding box center [92, 153] width 83 height 15
